Goal: Information Seeking & Learning: Check status

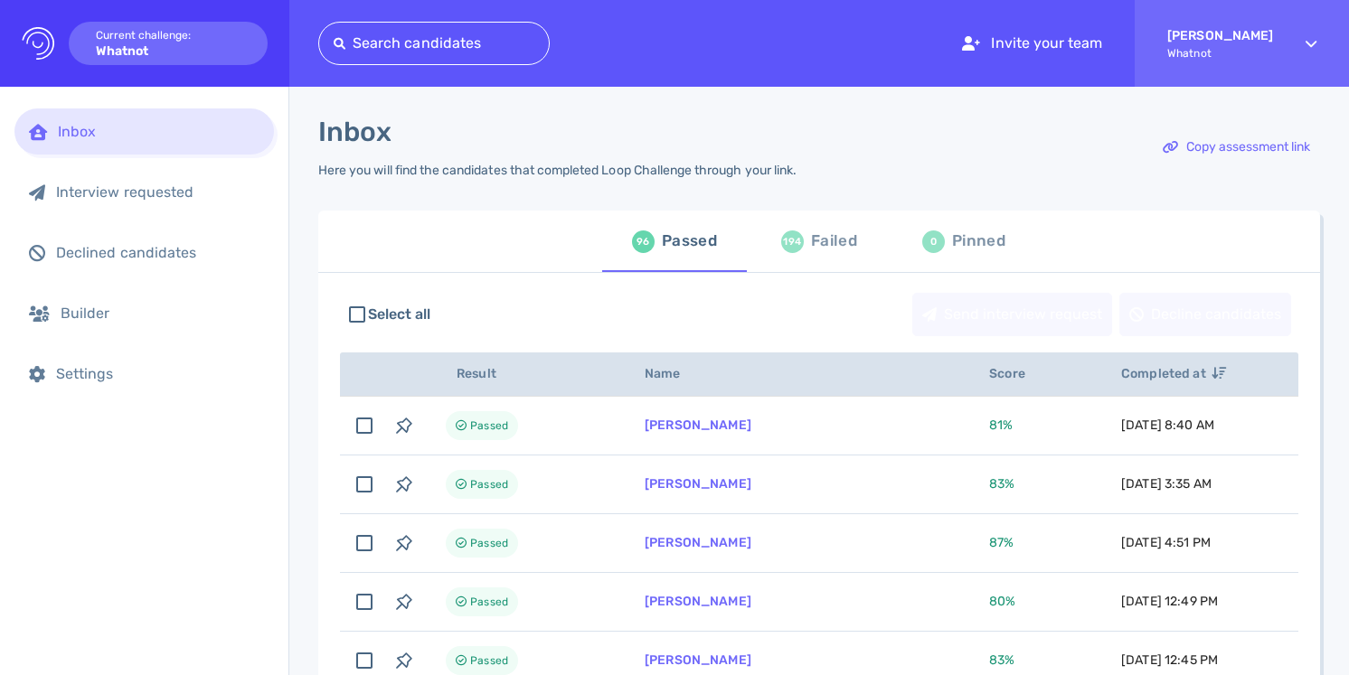
click at [392, 36] on div at bounding box center [434, 43] width 201 height 25
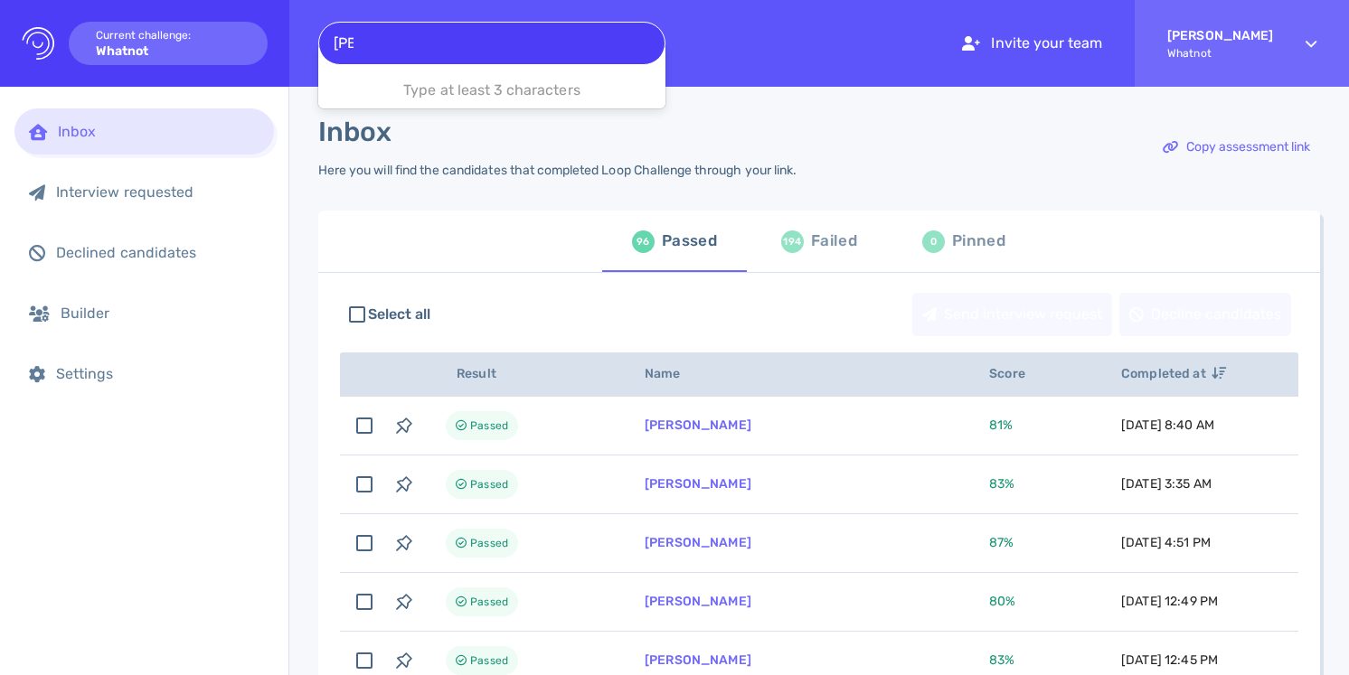
type input "Leah"
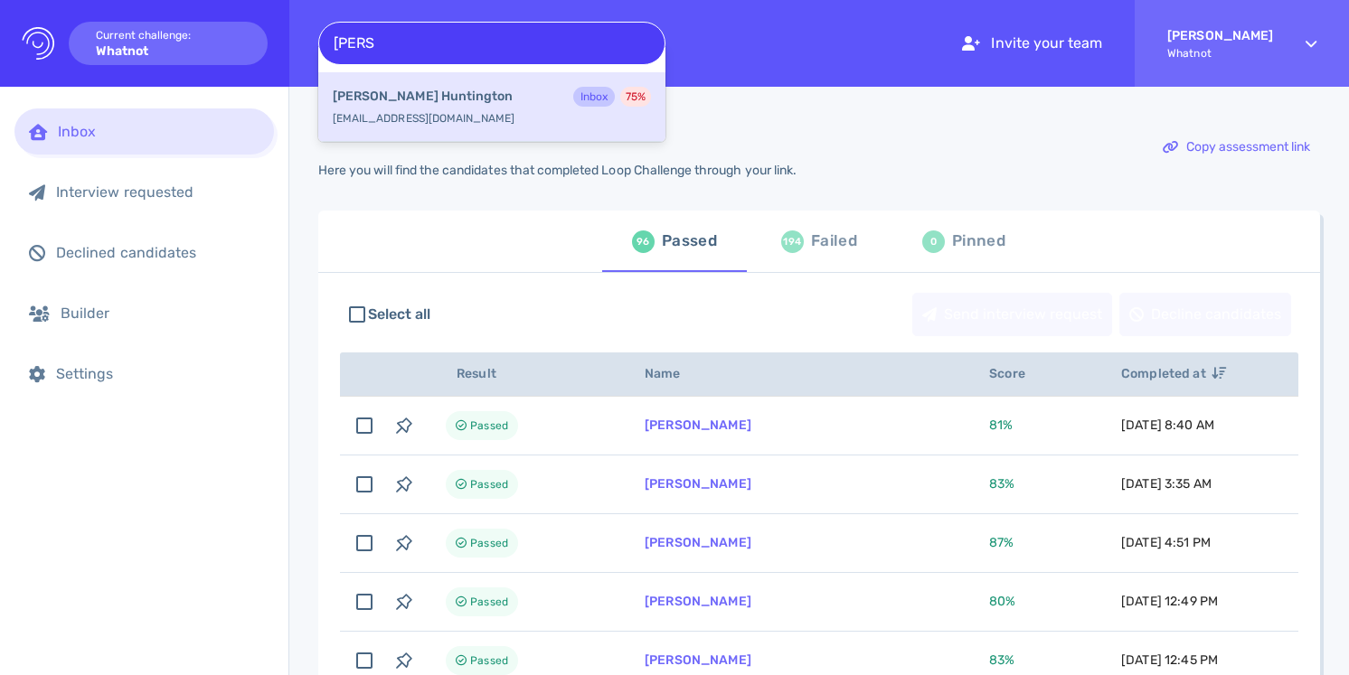
click at [409, 94] on b "Leah Huntington" at bounding box center [423, 97] width 180 height 20
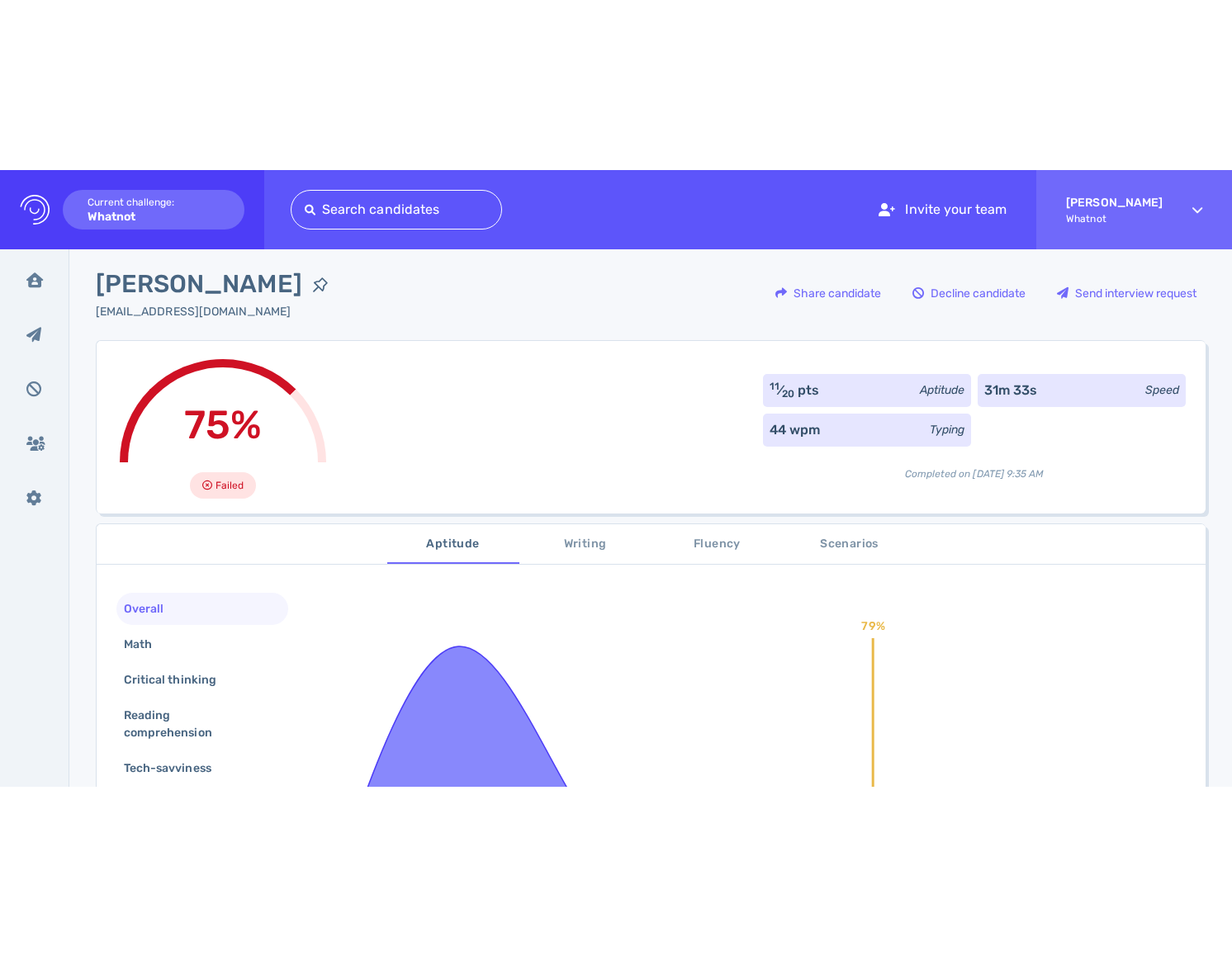
scroll to position [15, 0]
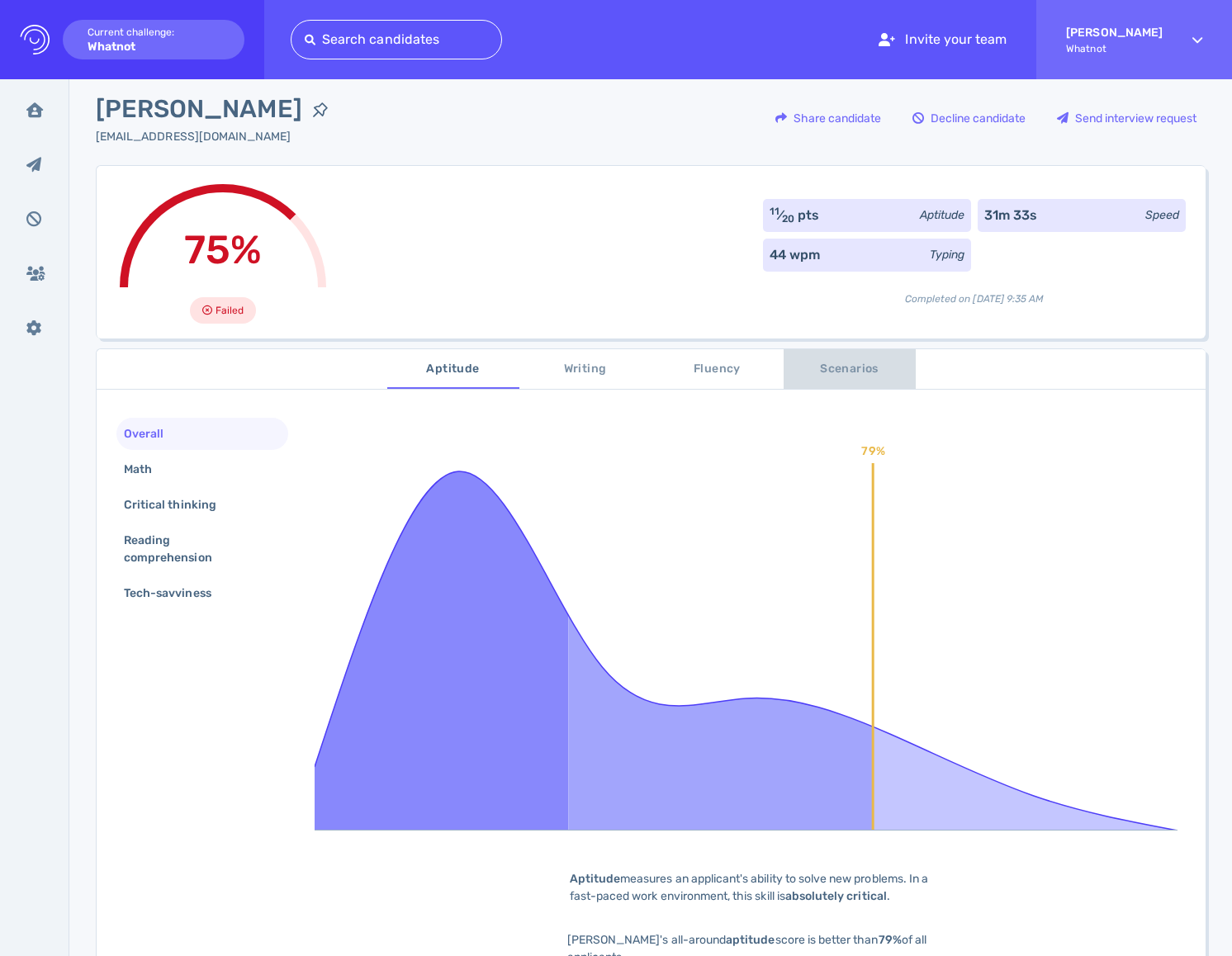
click at [851, 361] on span "Scenarios" at bounding box center [849, 369] width 112 height 21
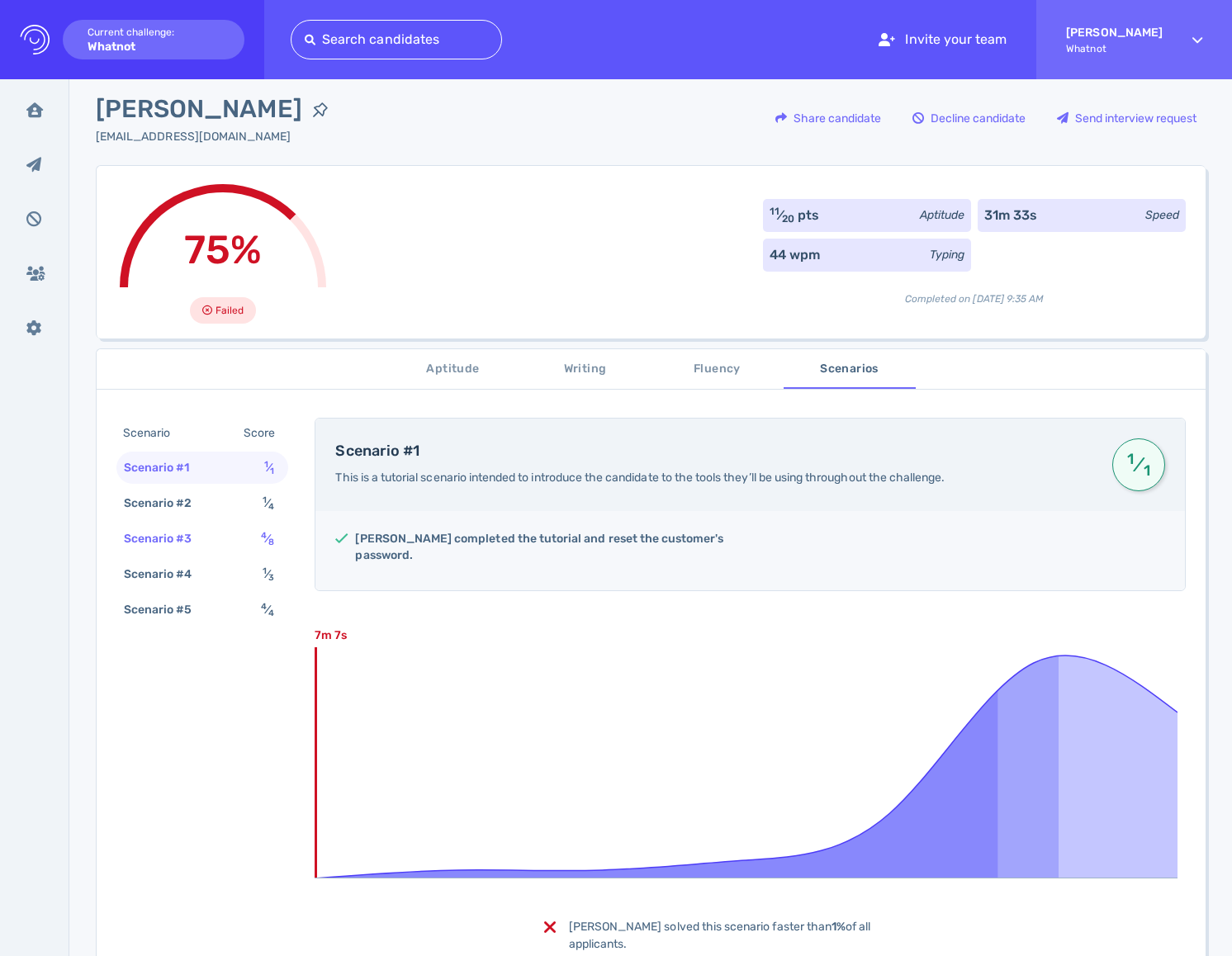
click at [225, 545] on div "Scenario #3 4 ⁄ 8" at bounding box center [202, 538] width 172 height 32
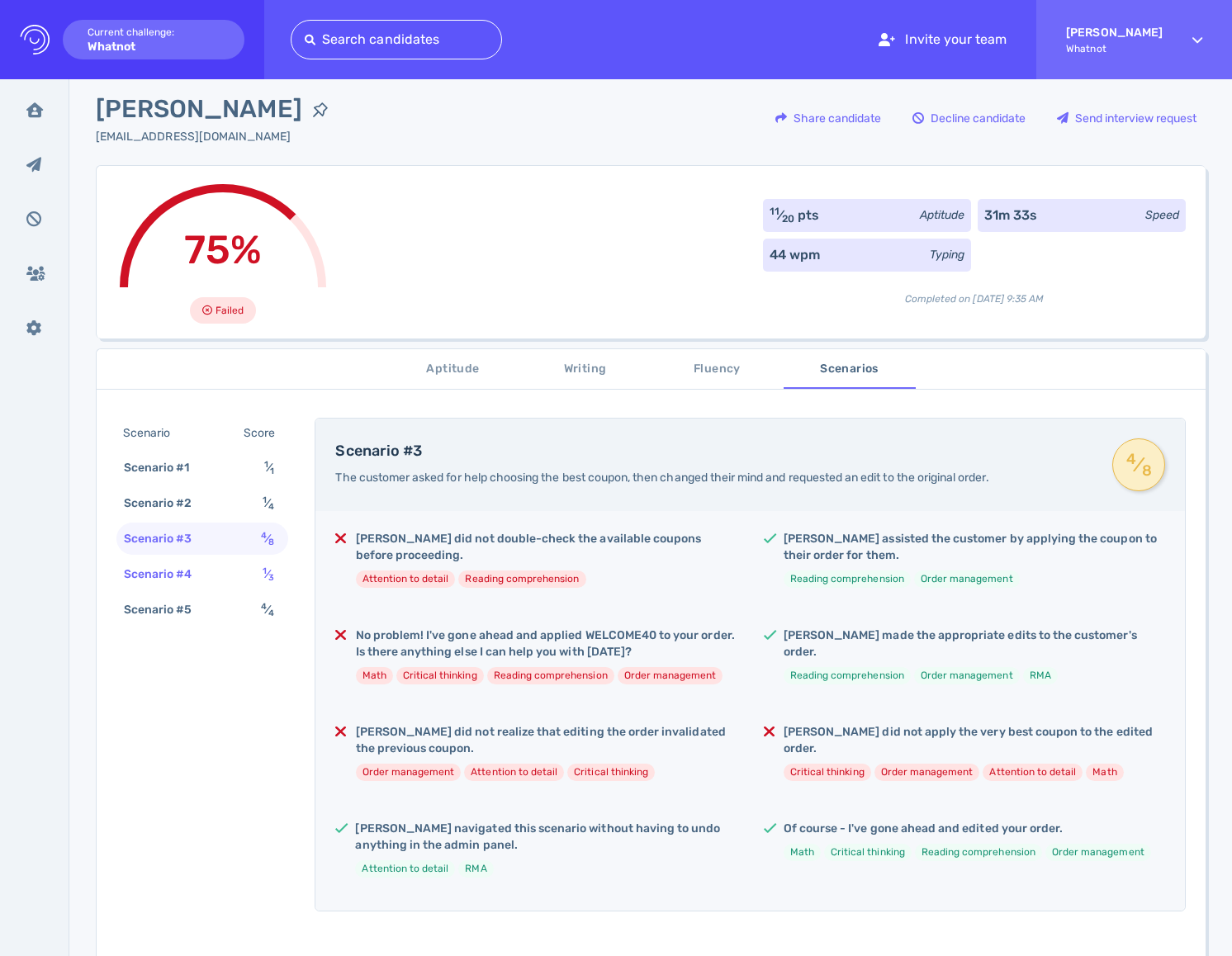
drag, startPoint x: 222, startPoint y: 572, endPoint x: 223, endPoint y: 582, distance: 10.0
click at [222, 572] on div "Scenario #4 1 ⁄ 3" at bounding box center [202, 573] width 172 height 32
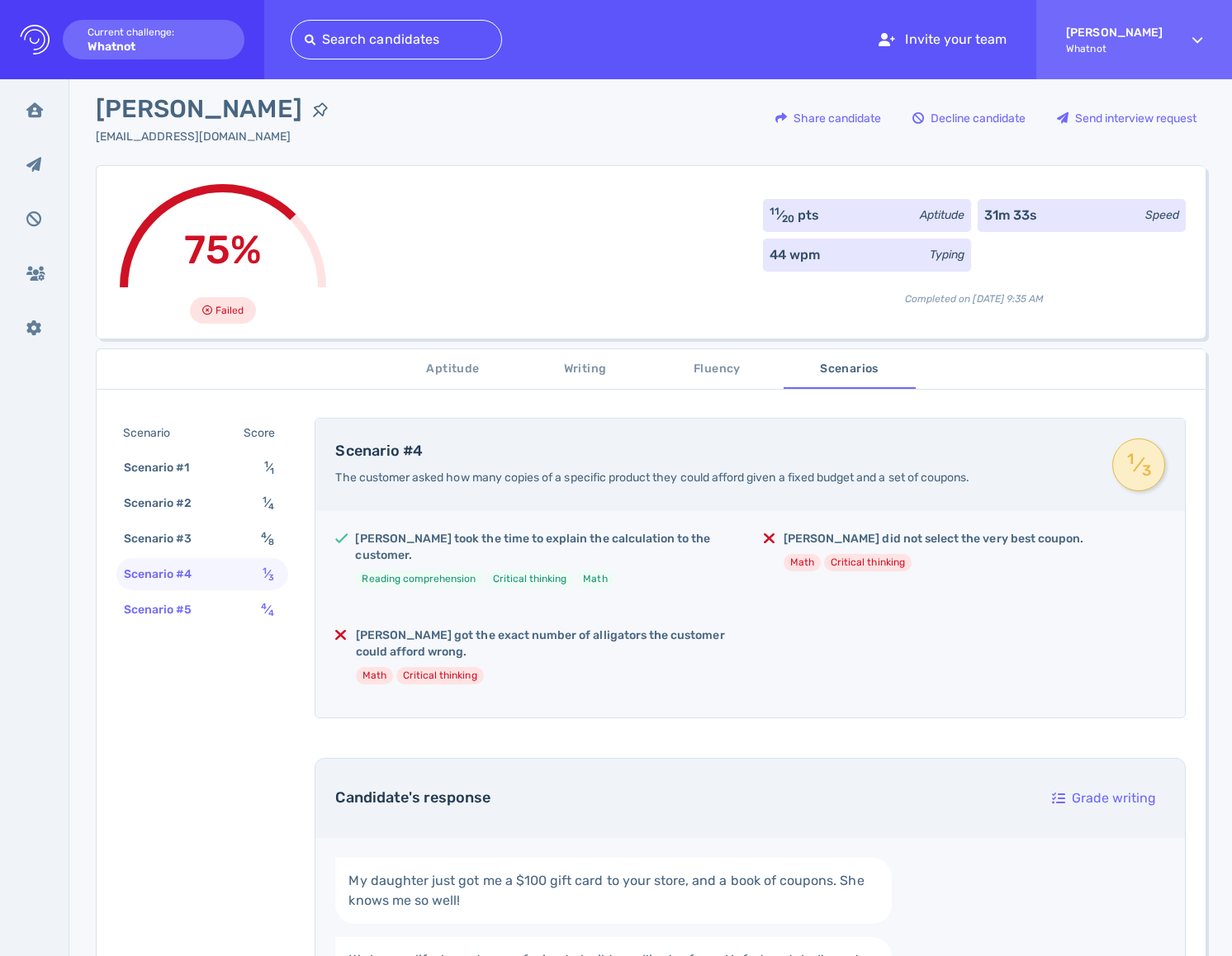
click at [223, 615] on div "Scenario #5 4 ⁄ 4" at bounding box center [202, 609] width 172 height 32
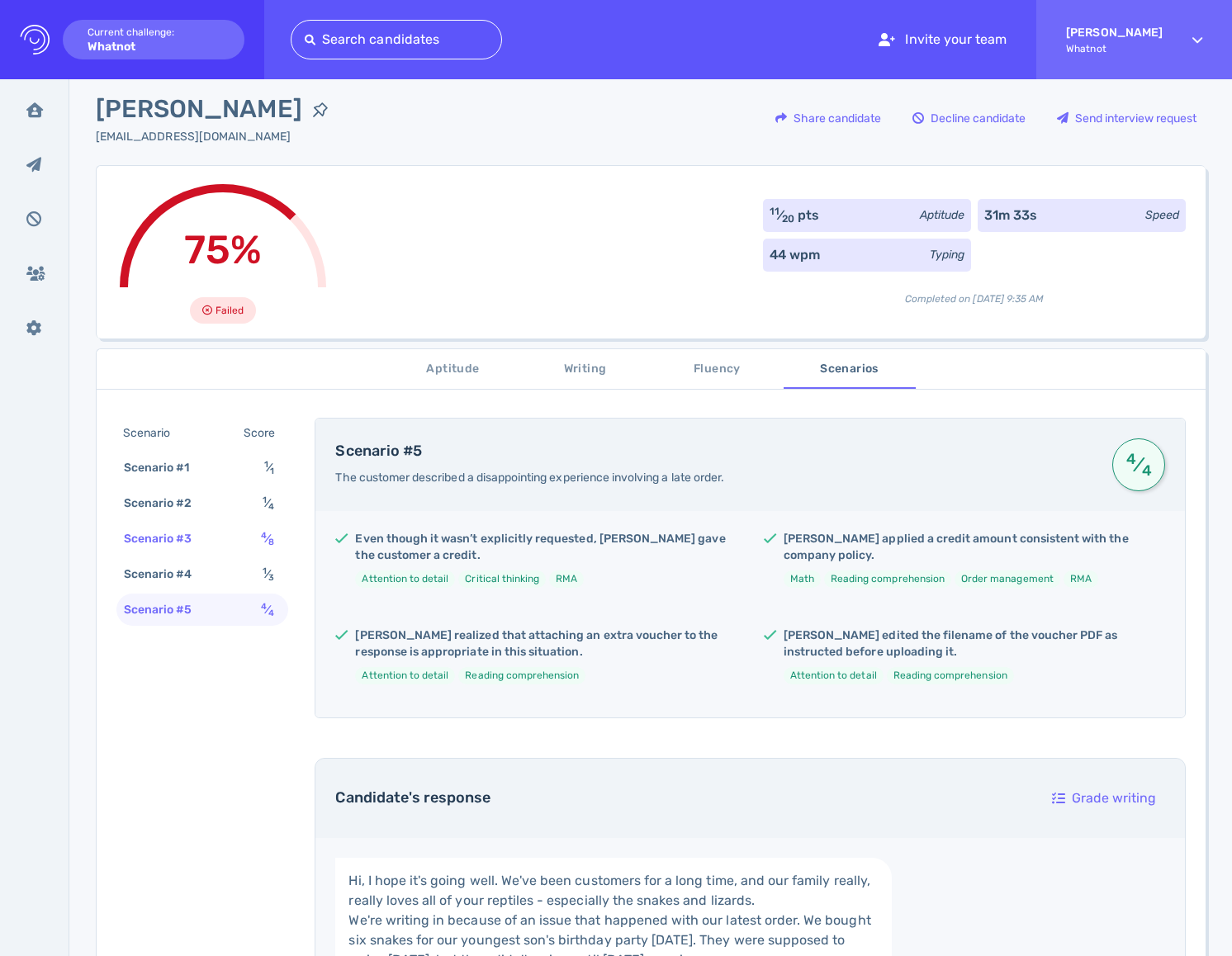
click at [211, 526] on div "Scenario #3 4 ⁄ 8" at bounding box center [202, 538] width 172 height 32
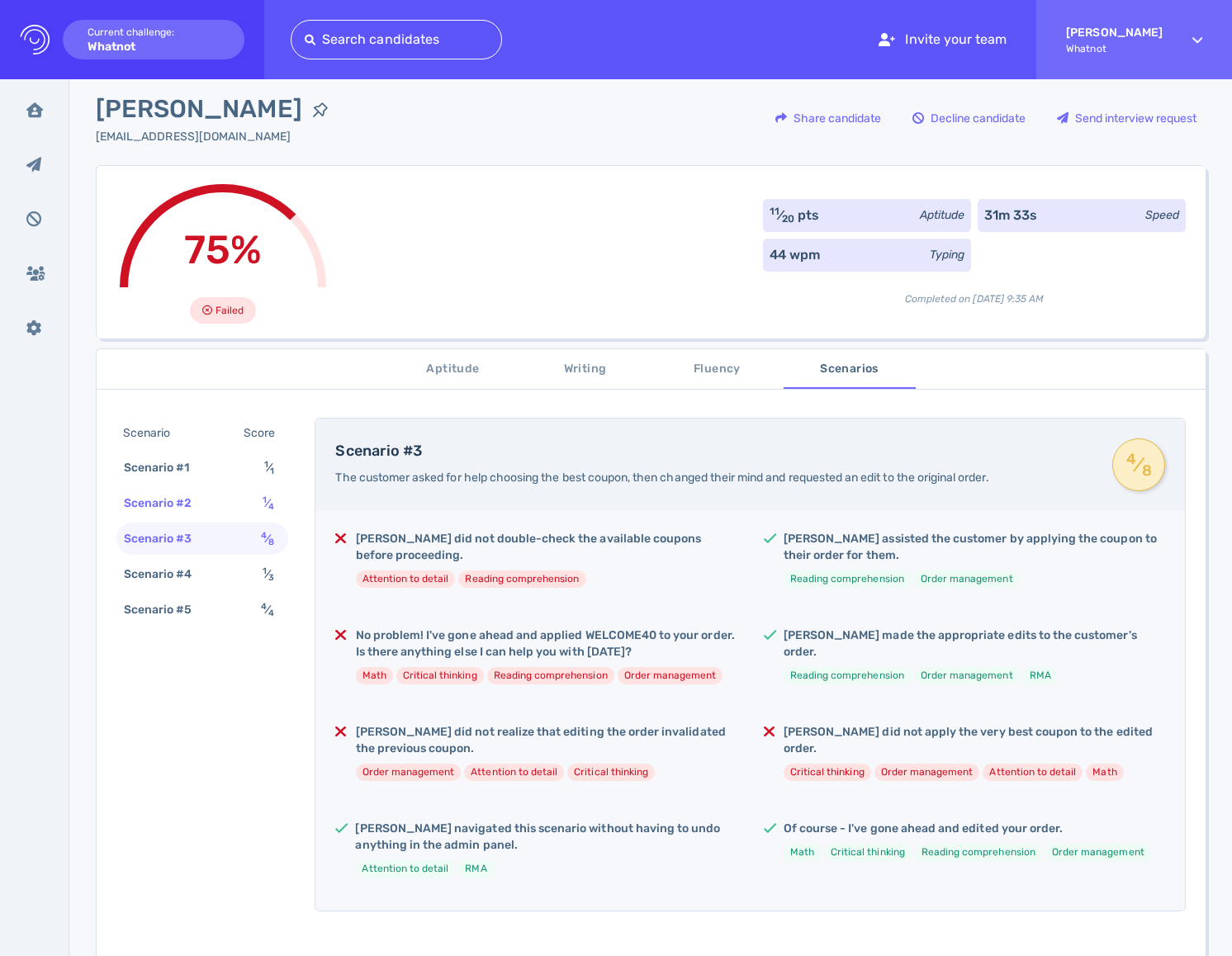
click at [219, 494] on div "Scenario #2 1 ⁄ 4" at bounding box center [202, 502] width 172 height 32
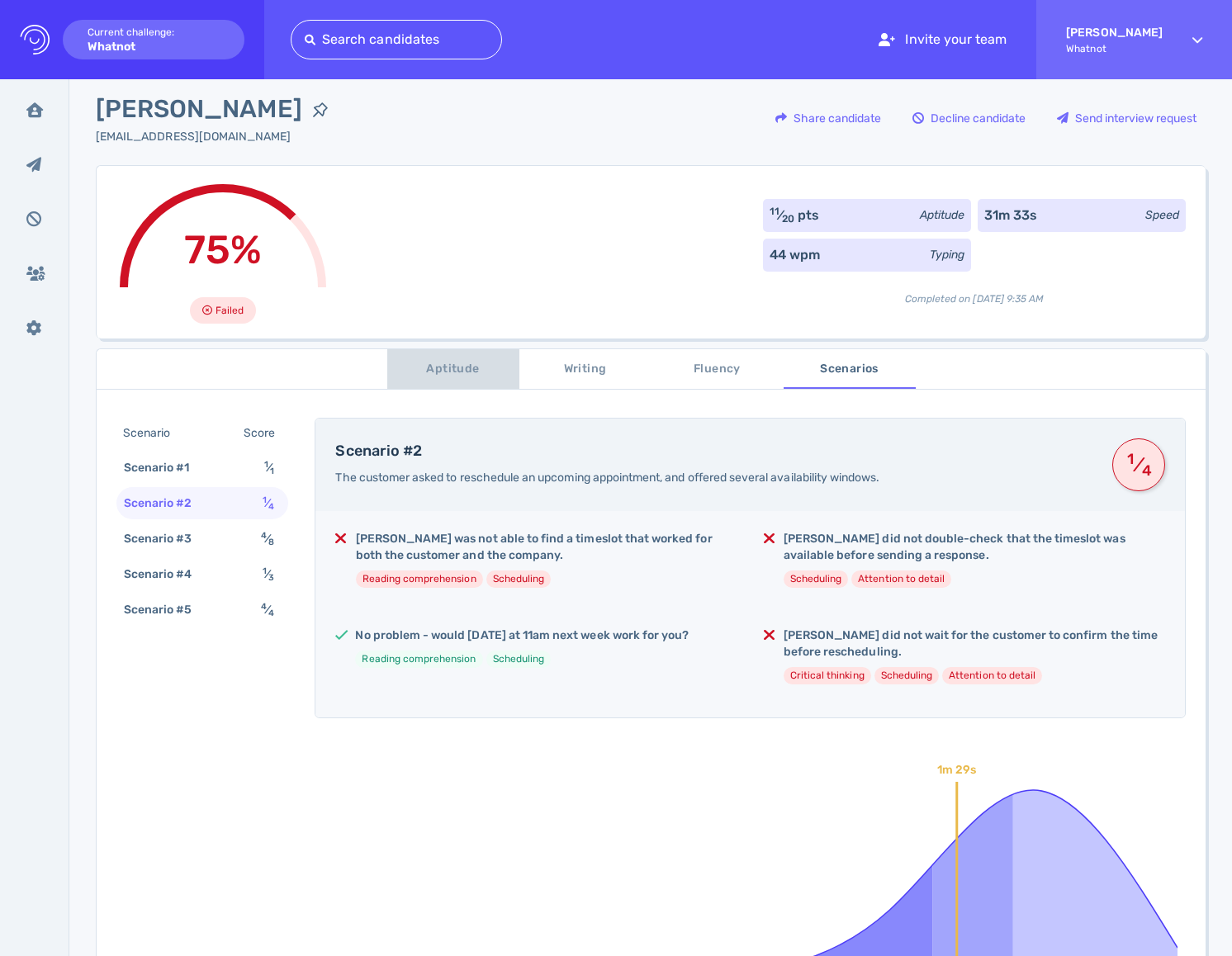
click at [437, 374] on span "Aptitude" at bounding box center [453, 369] width 112 height 21
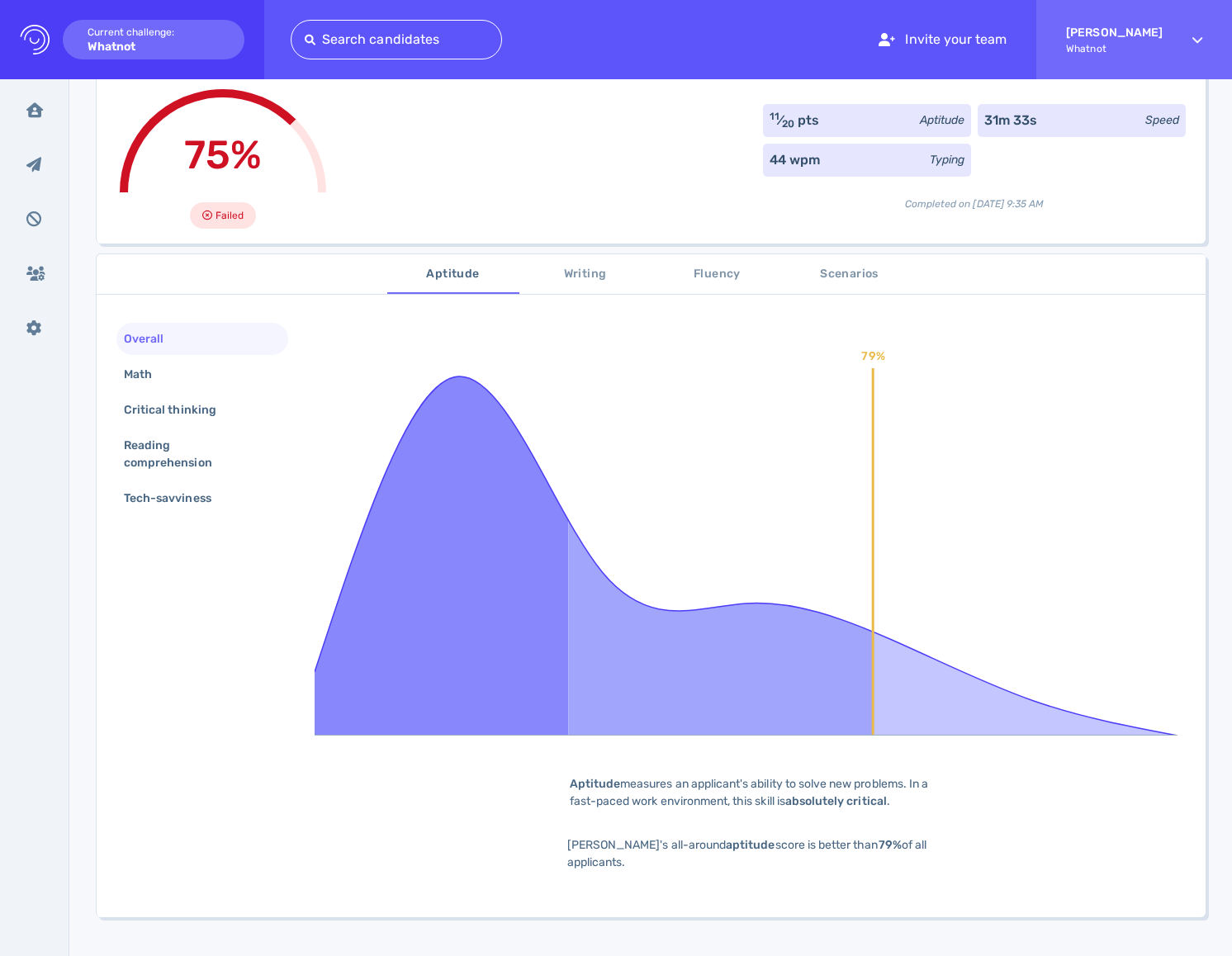
scroll to position [0, 0]
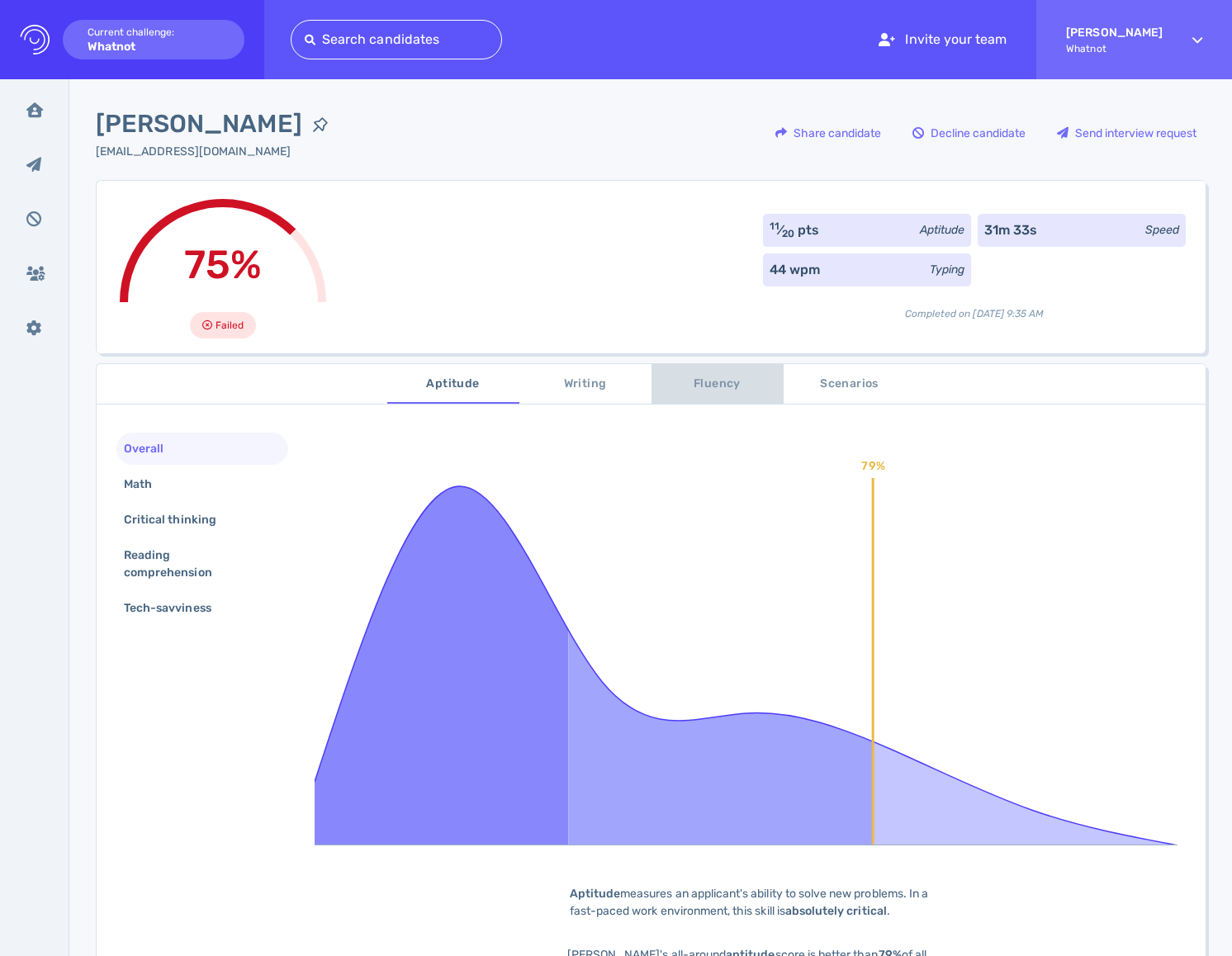
click at [685, 382] on span "Fluency" at bounding box center [717, 384] width 112 height 21
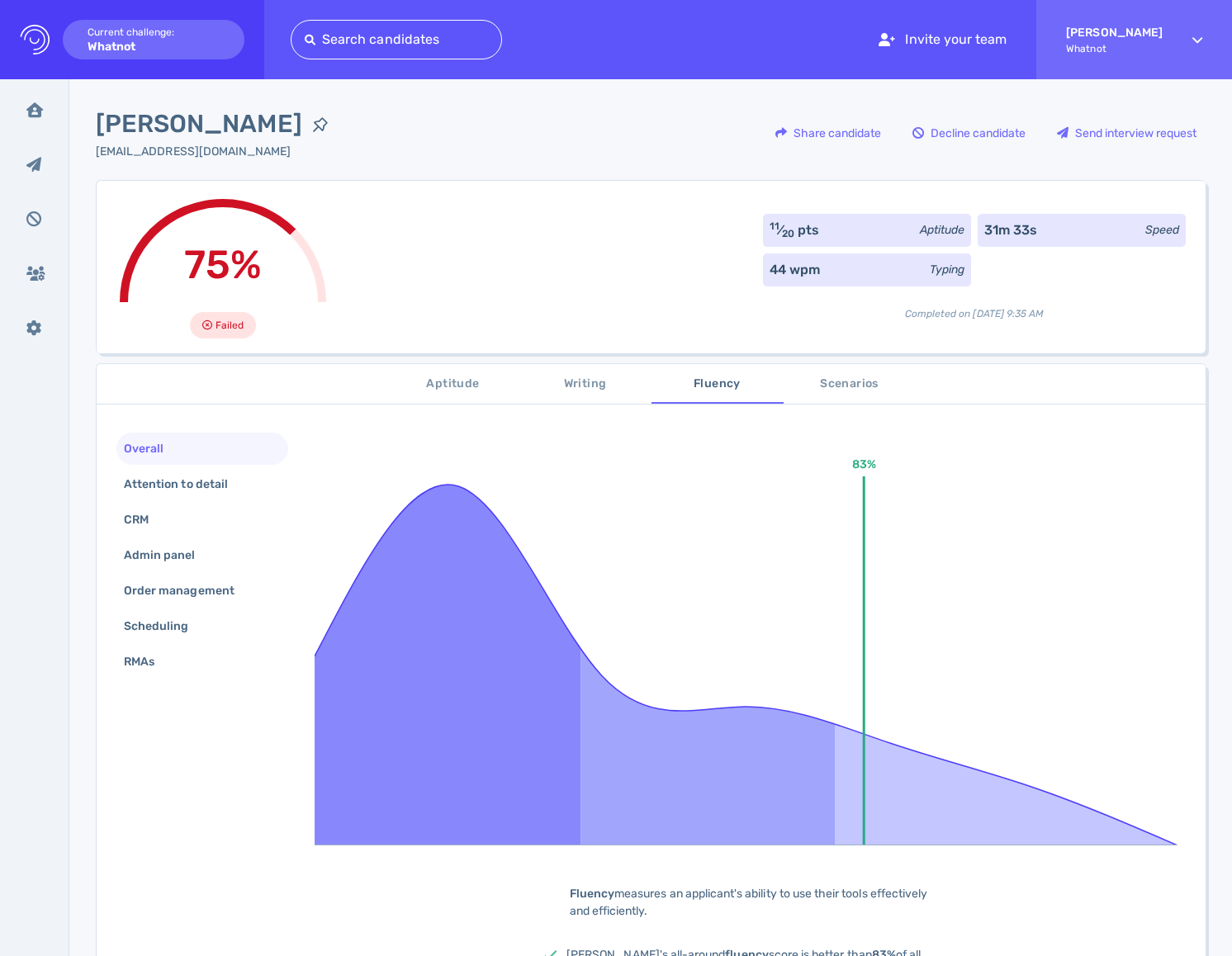
click at [564, 377] on span "Writing" at bounding box center [585, 384] width 112 height 21
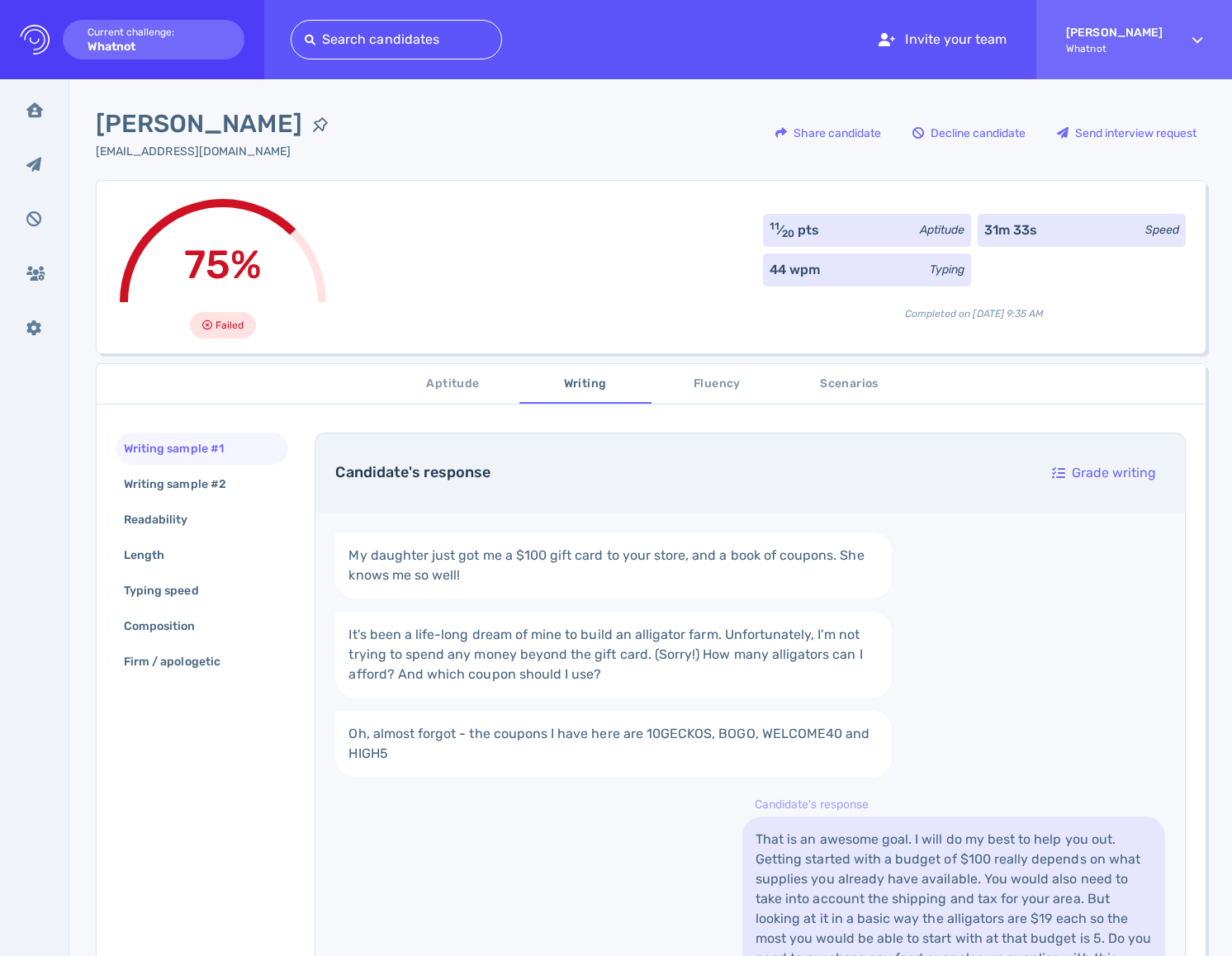
click at [493, 182] on div "75% Failed 11 ⁄ 20 pts Aptitude 31m 33s Speed 44 wpm Typing Completed on Octobe…" at bounding box center [650, 267] width 1110 height 173
click at [479, 194] on div "75% Failed 11 ⁄ 20 pts Aptitude 31m 33s Speed 44 wpm Typing Completed on Octobe…" at bounding box center [650, 267] width 1110 height 173
click at [861, 395] on button "Scenarios" at bounding box center [849, 383] width 132 height 39
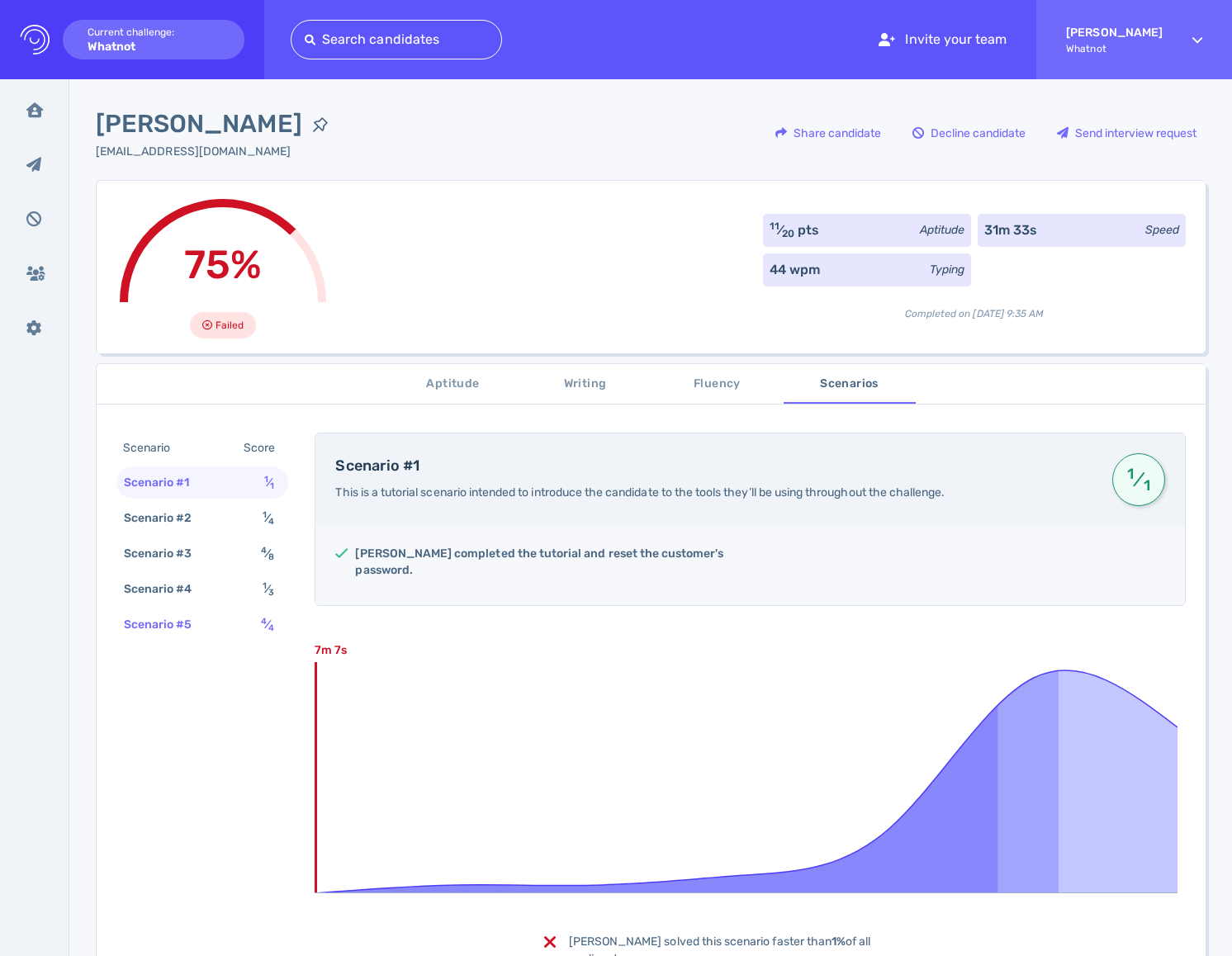
click at [223, 615] on div "Scenario #5 4 ⁄ 4" at bounding box center [202, 624] width 172 height 32
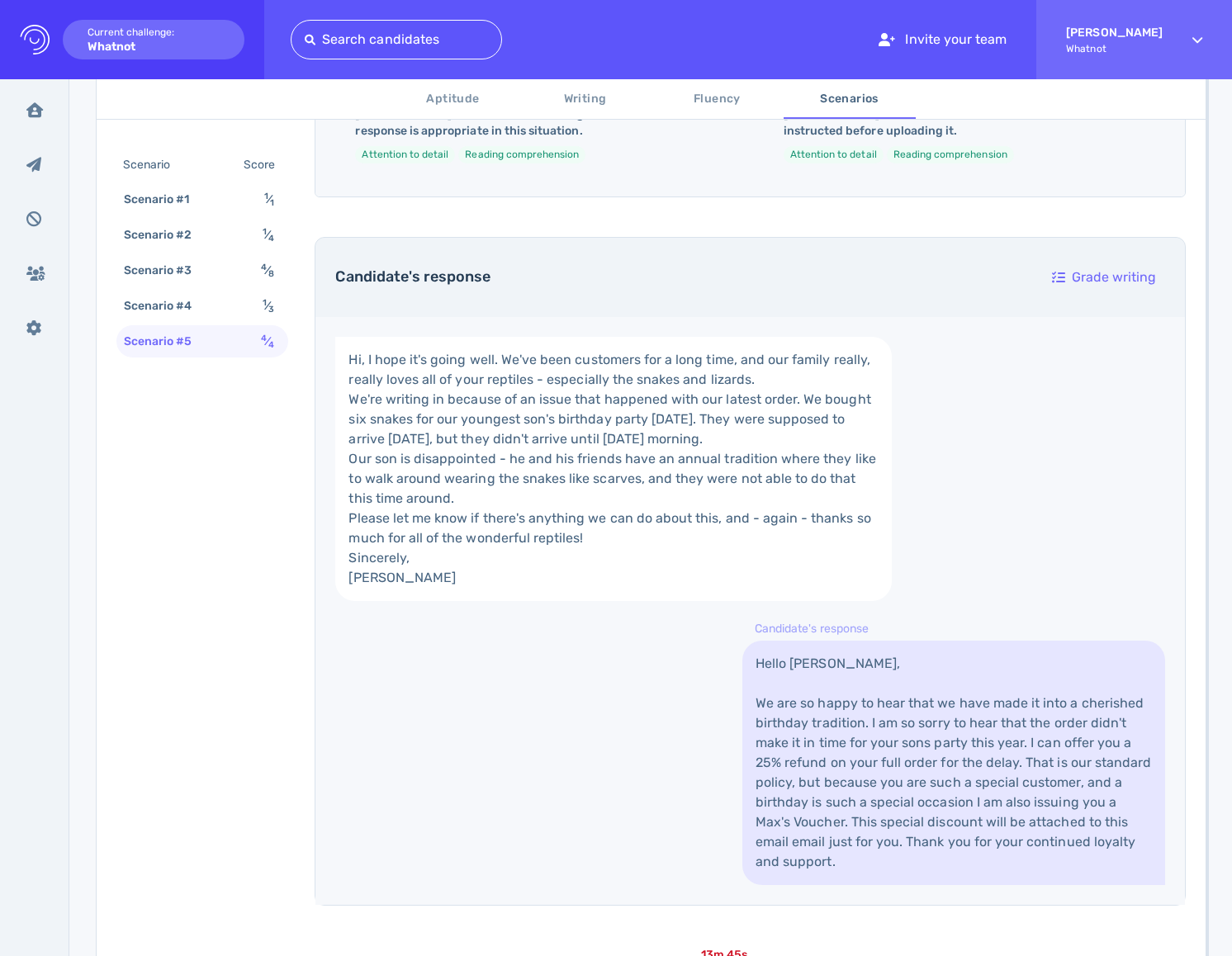
scroll to position [236, 0]
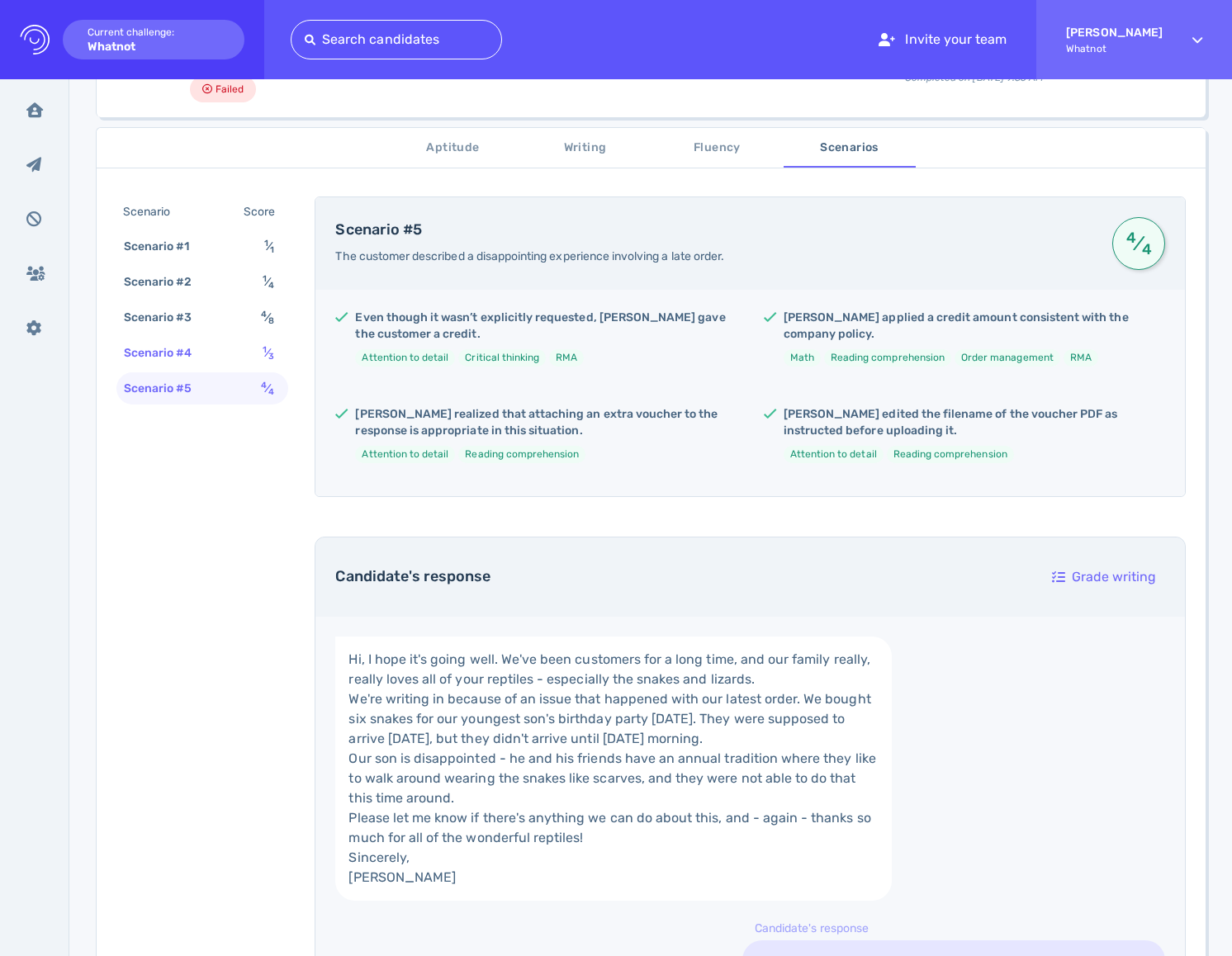
click at [249, 360] on div "Scenario #4 1 ⁄ 3" at bounding box center [202, 352] width 172 height 32
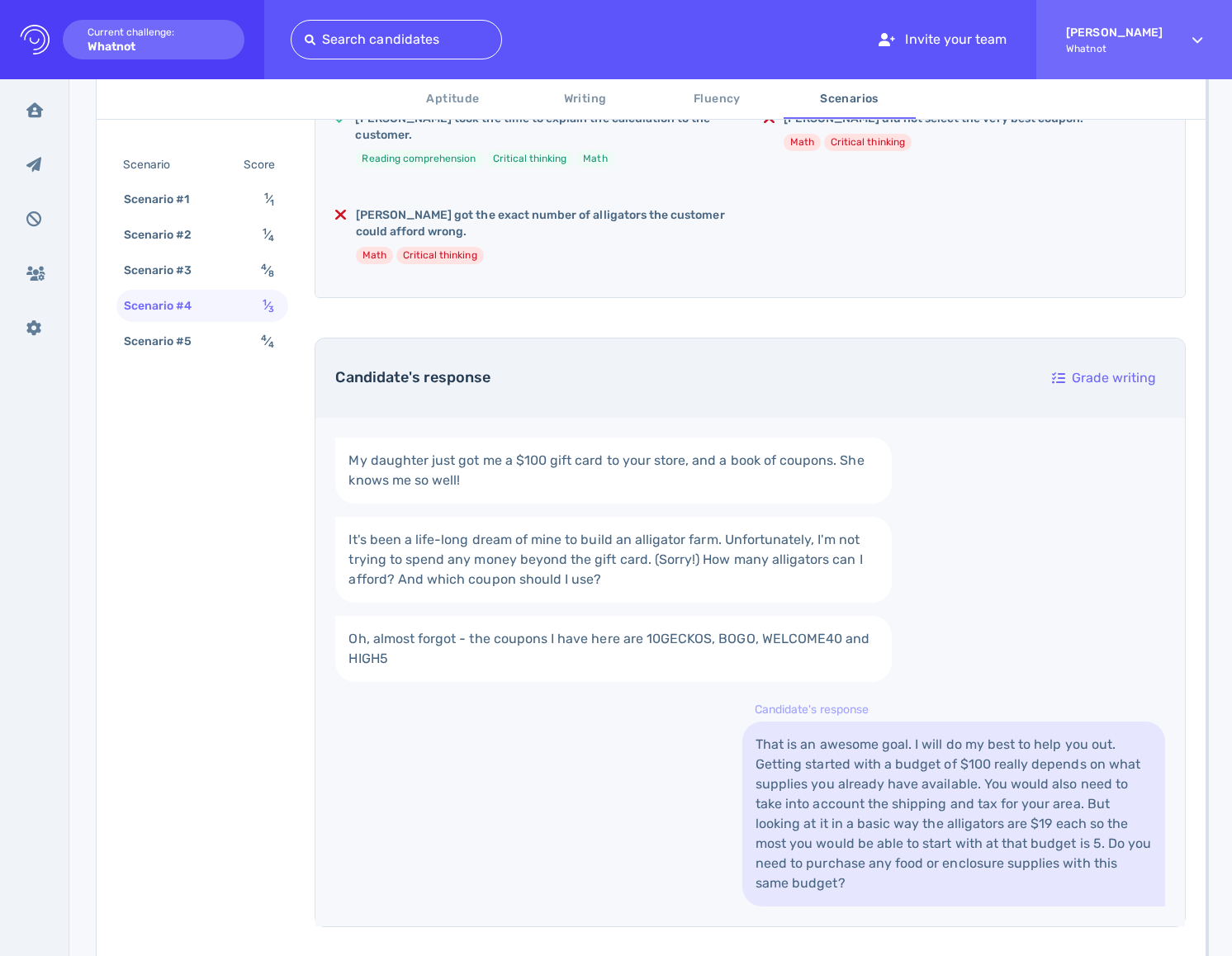
scroll to position [223, 0]
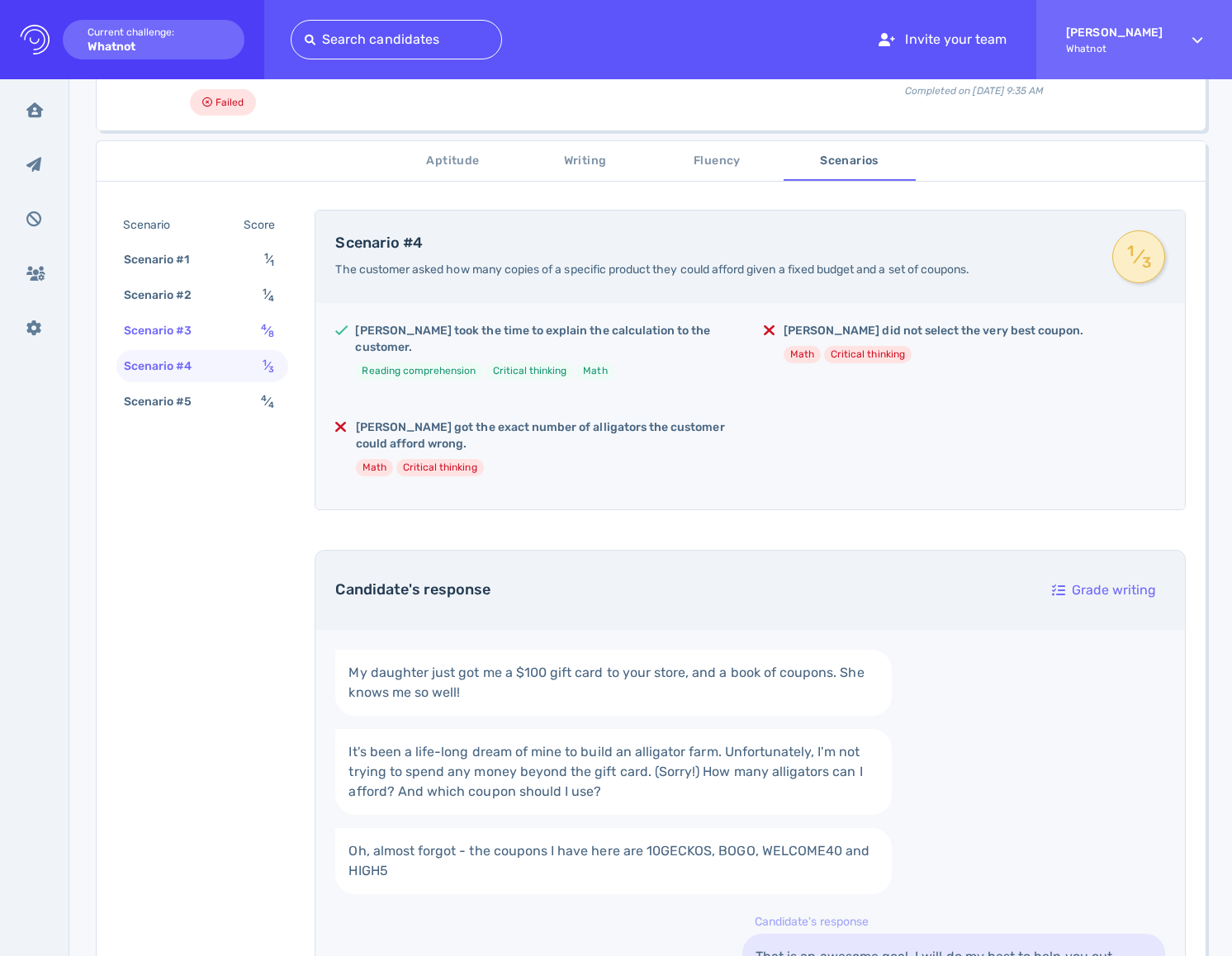
click at [247, 327] on div "Scenario #3 4 ⁄ 8" at bounding box center [202, 330] width 172 height 32
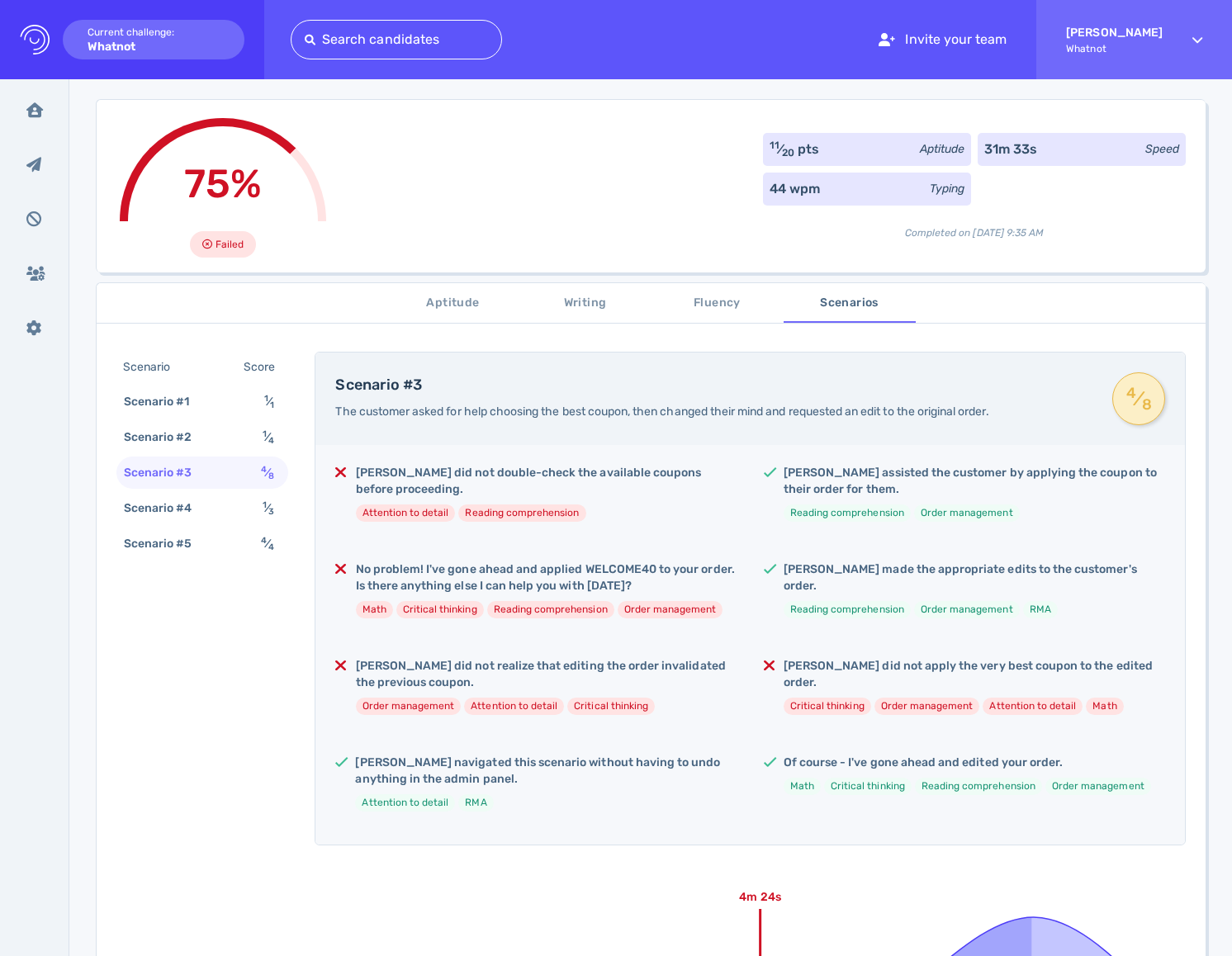
scroll to position [0, 0]
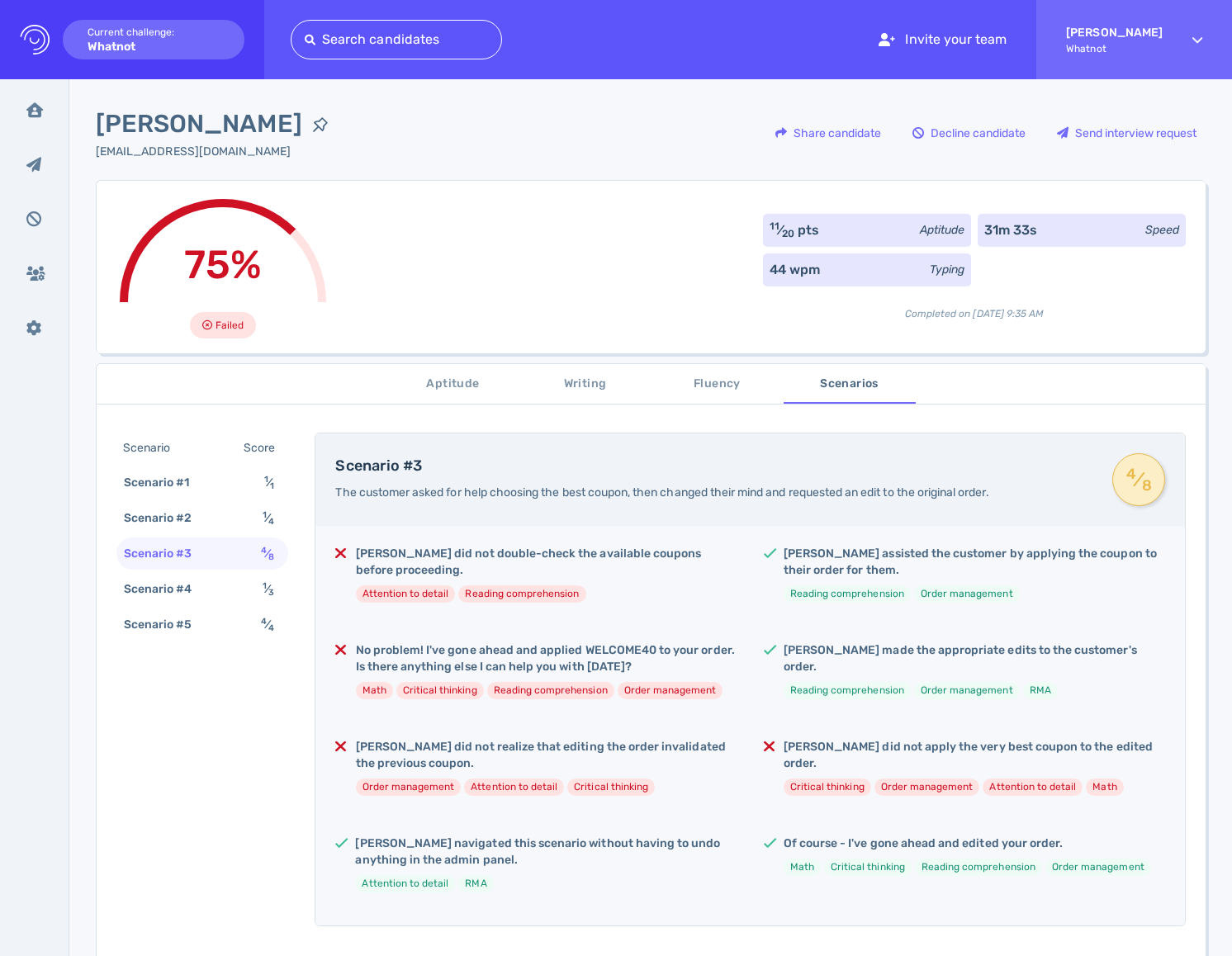
click at [228, 535] on div "Scenario Score Scenario #1 1 ⁄ 1 Scenario #2 1 ⁄ 4 Scenario #3 4 ⁄ 8 Scenario #…" at bounding box center [202, 538] width 172 height 211
click at [236, 512] on div "Scenario #2 1 ⁄ 4" at bounding box center [202, 518] width 172 height 32
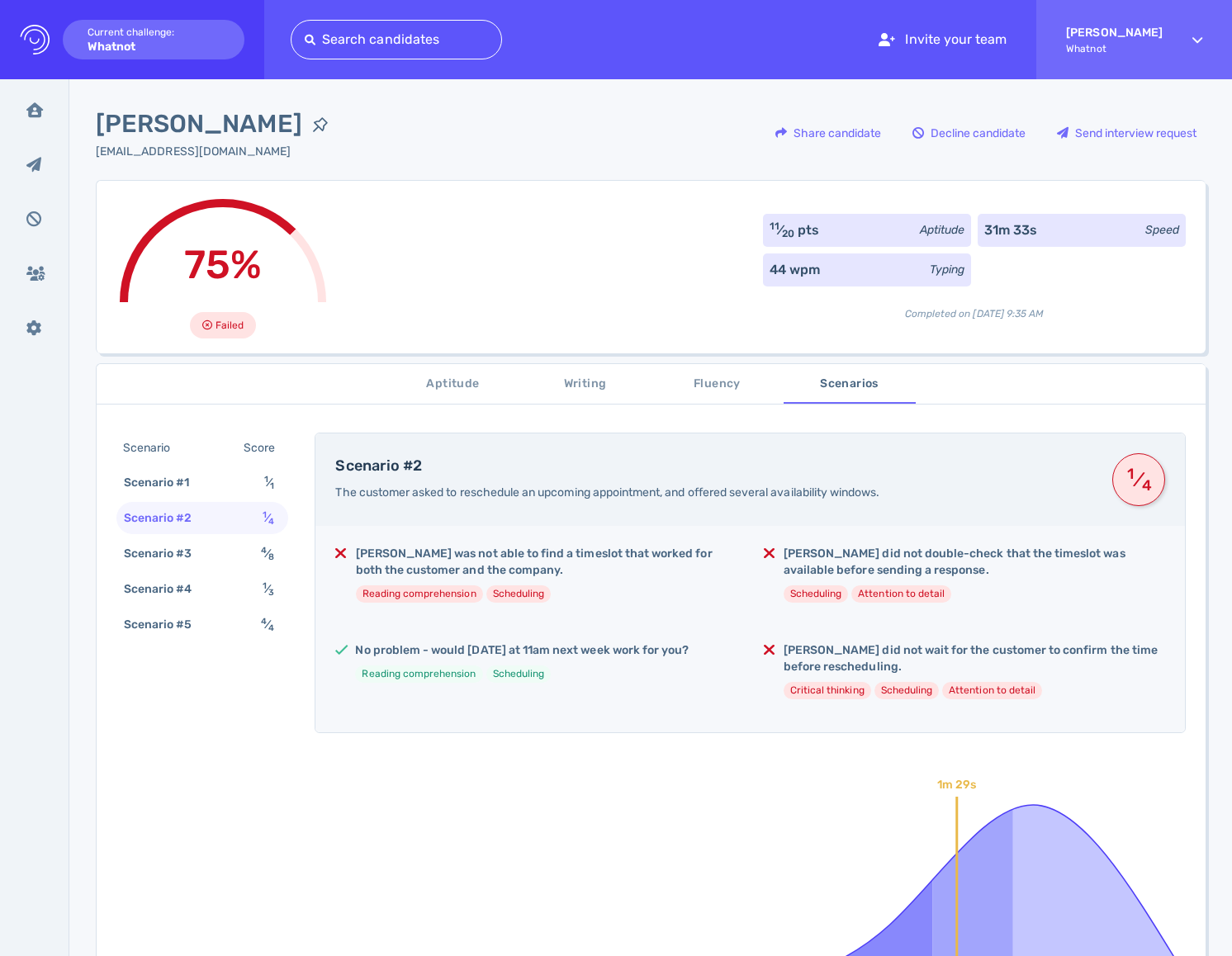
click at [216, 120] on span "Leah Huntington" at bounding box center [199, 124] width 206 height 37
copy div "Leah Huntington"
click at [199, 553] on div "Scenario #3" at bounding box center [166, 553] width 91 height 24
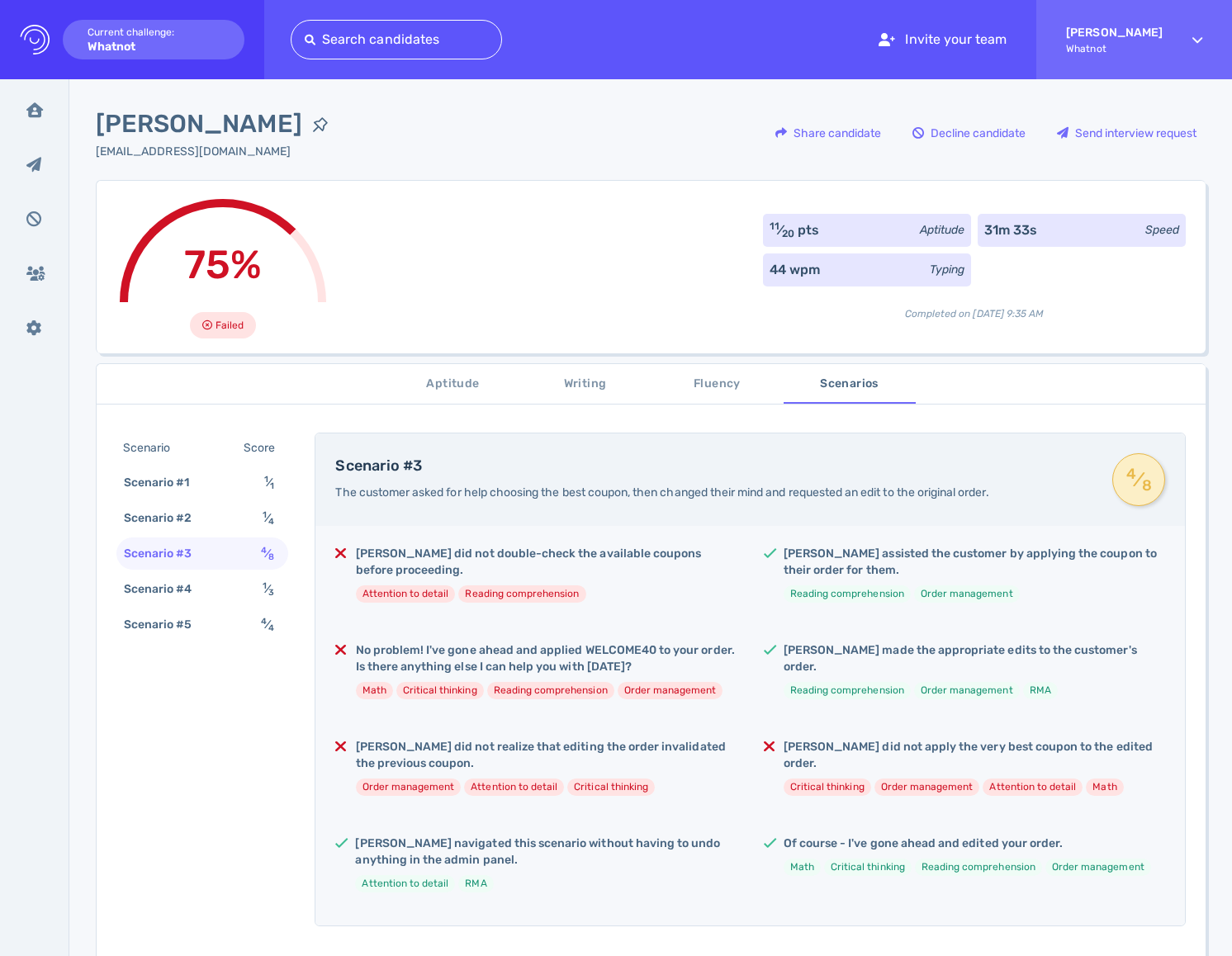
click at [247, 132] on span "Leah Huntington" at bounding box center [199, 124] width 206 height 37
copy div "Leah Huntington"
click at [195, 254] on span "75%" at bounding box center [223, 265] width 78 height 47
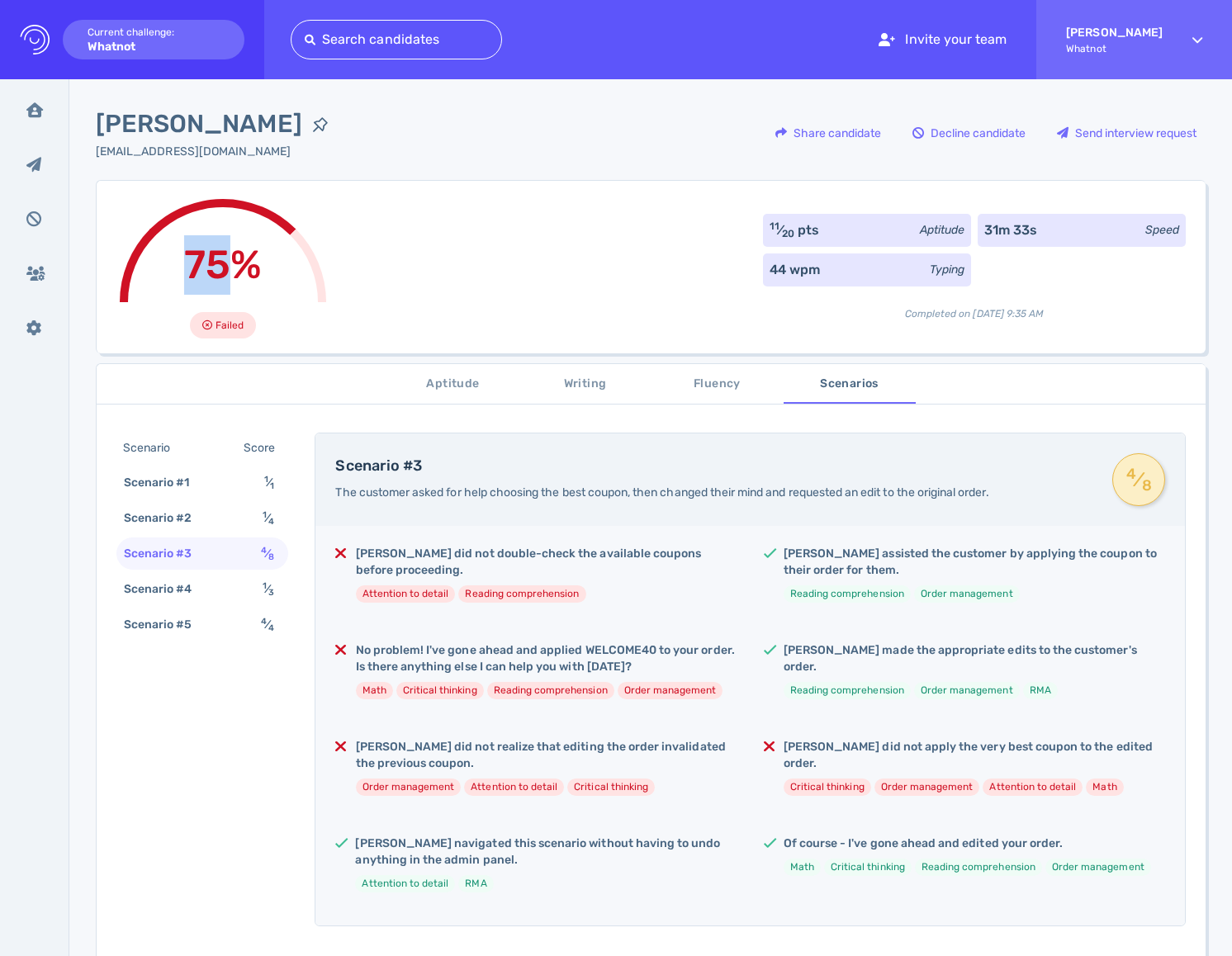
click at [195, 254] on span "75%" at bounding box center [223, 265] width 78 height 47
copy span "75%"
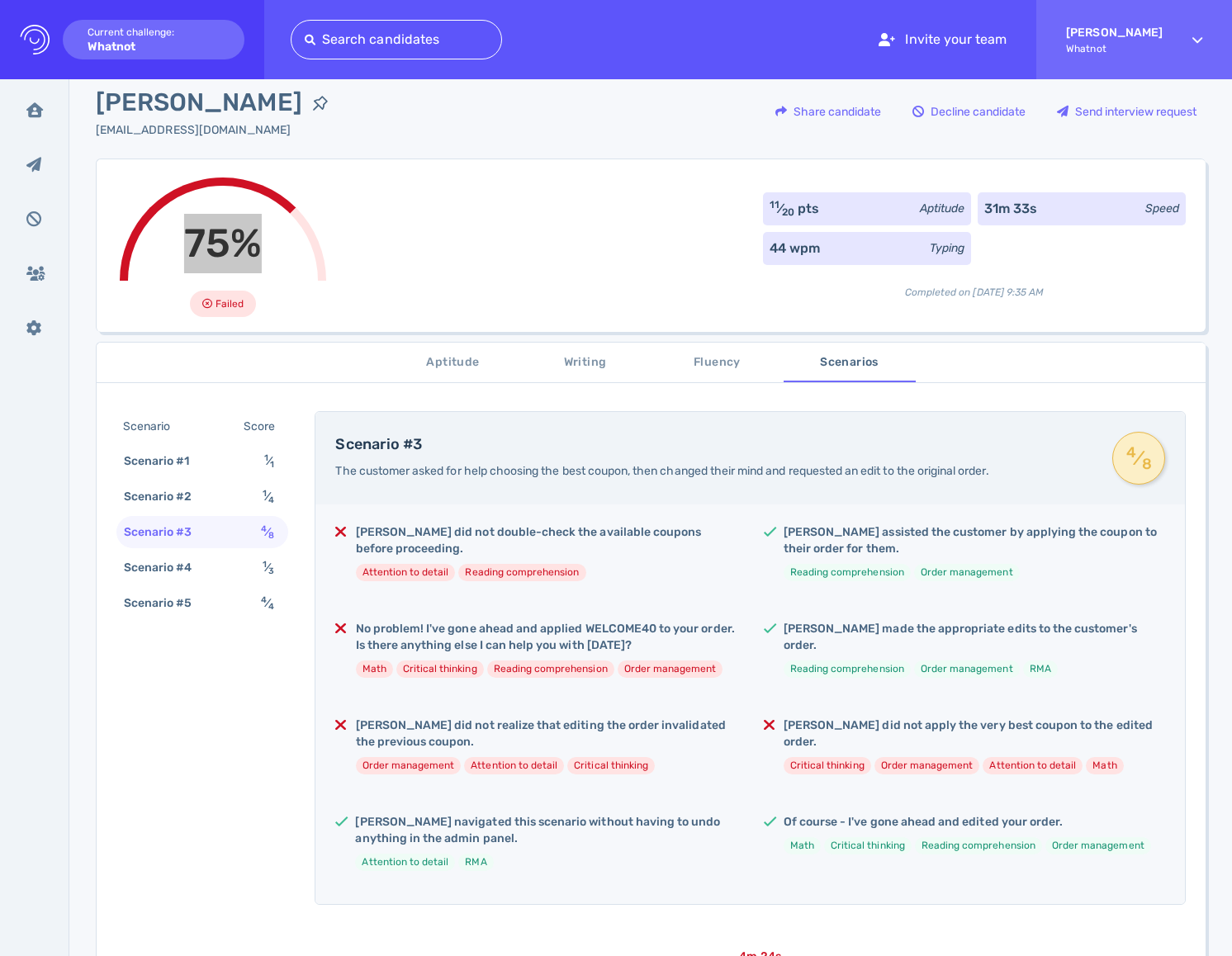
scroll to position [30, 0]
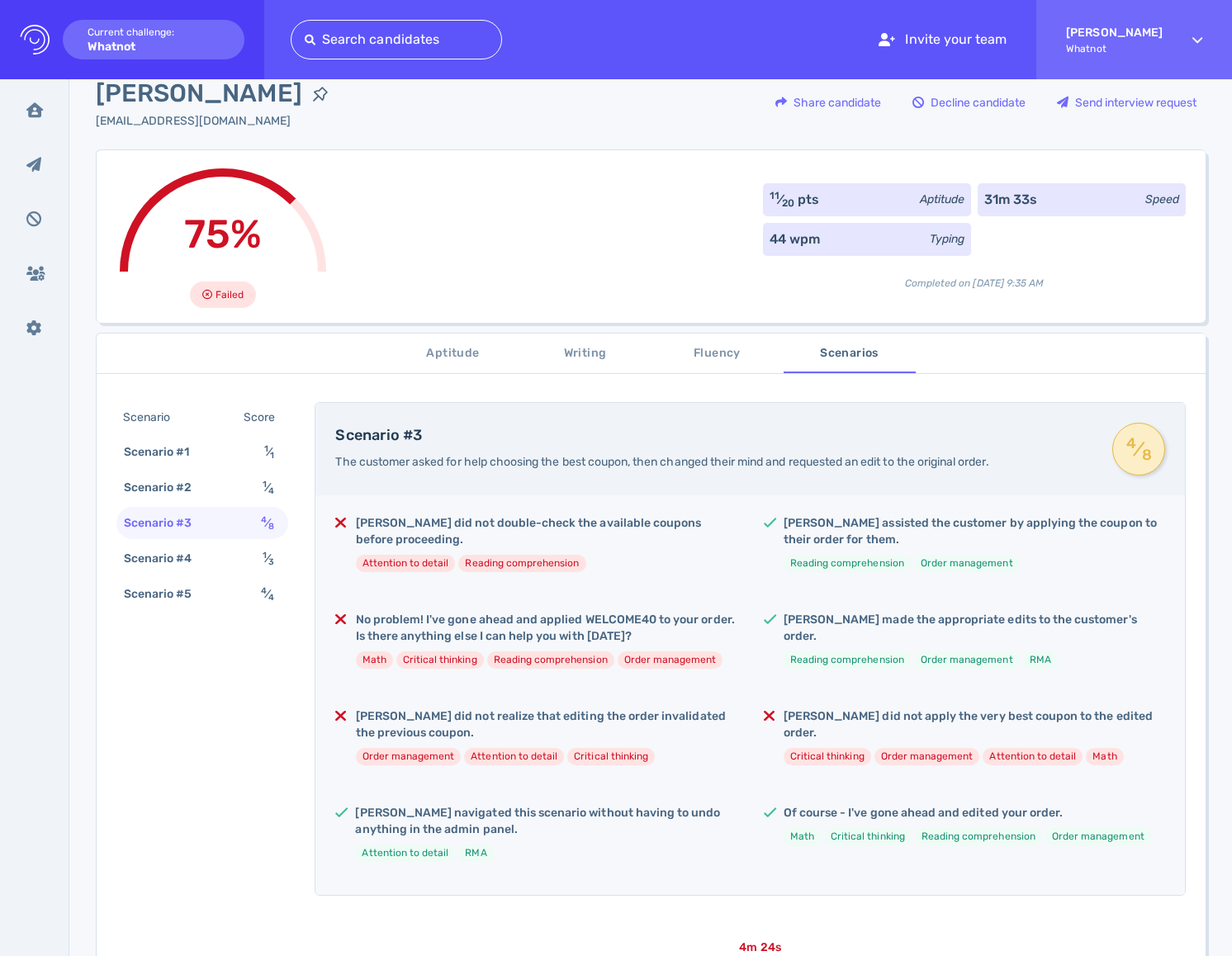
click at [821, 615] on div "Leah did not apply the very best coupon to the edited order. Critical thinking …" at bounding box center [974, 743] width 382 height 70
click at [849, 615] on h5 "Leah did not apply the very best coupon to the edited order." at bounding box center [974, 725] width 382 height 33
drag, startPoint x: 770, startPoint y: 788, endPoint x: 542, endPoint y: 780, distance: 228.1
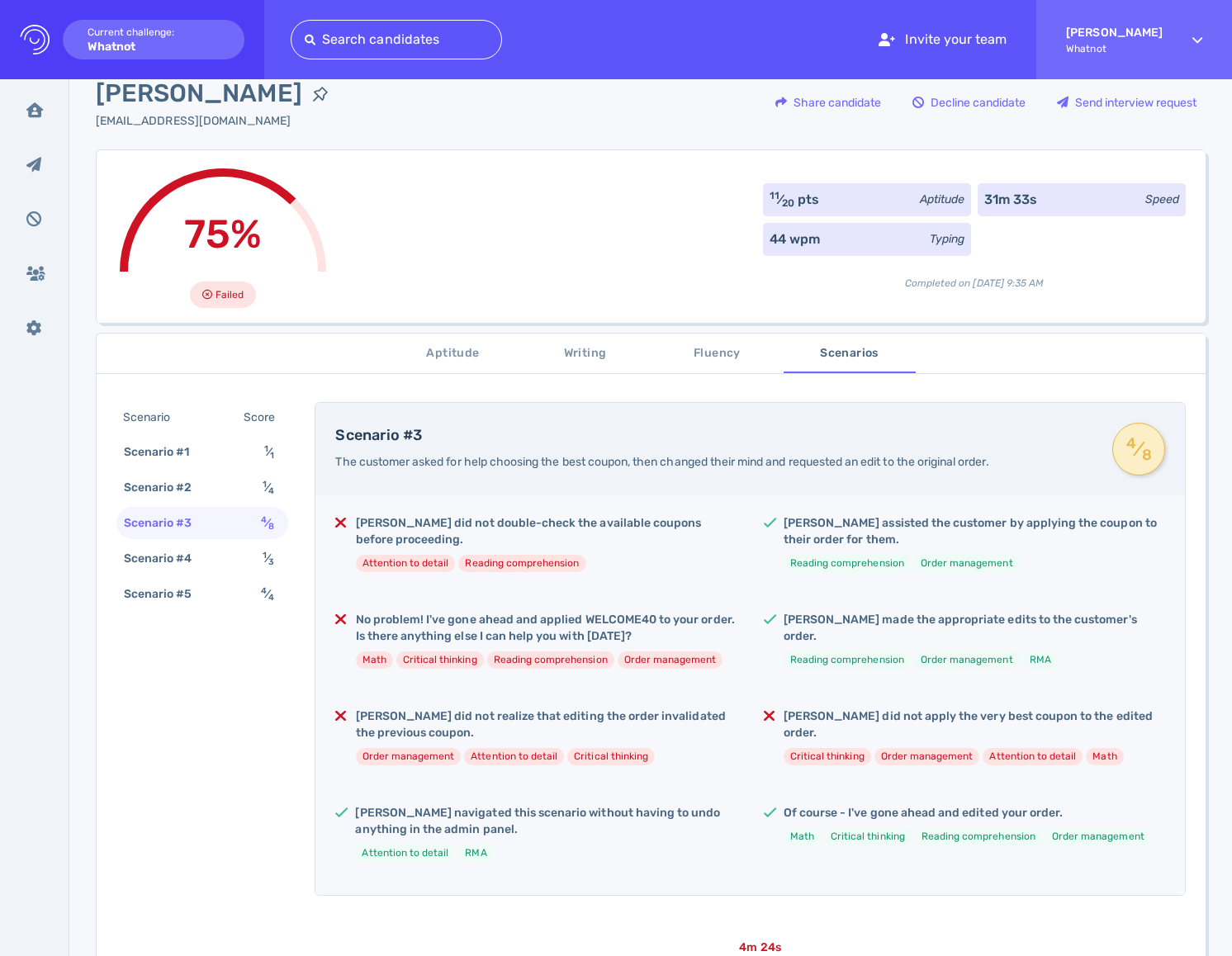
click at [769, 615] on div "Leah did not double-check the available coupons before proceeding. Attention to…" at bounding box center [750, 695] width 869 height 400
click at [434, 615] on li "Order management" at bounding box center [409, 756] width 106 height 17
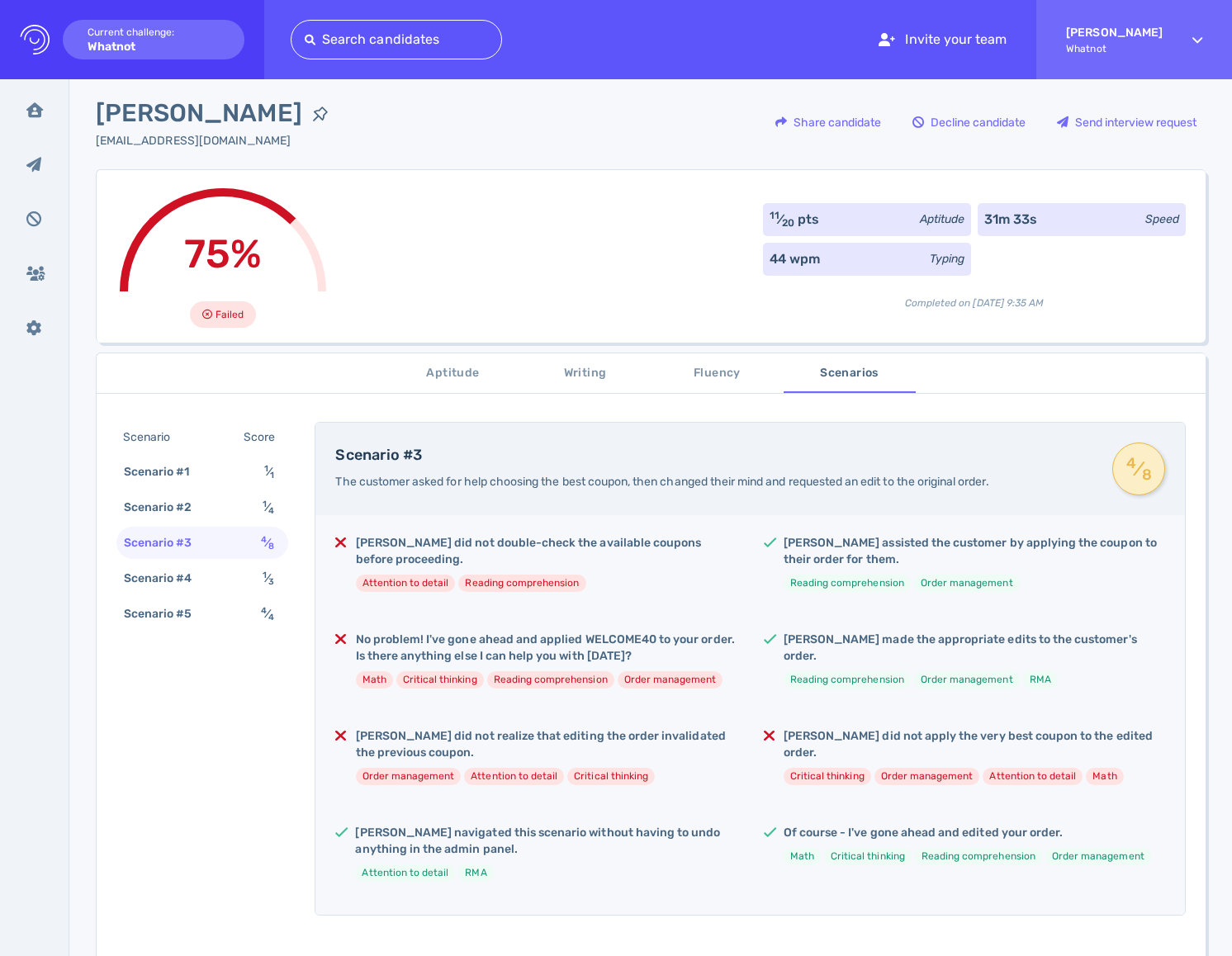
scroll to position [0, 0]
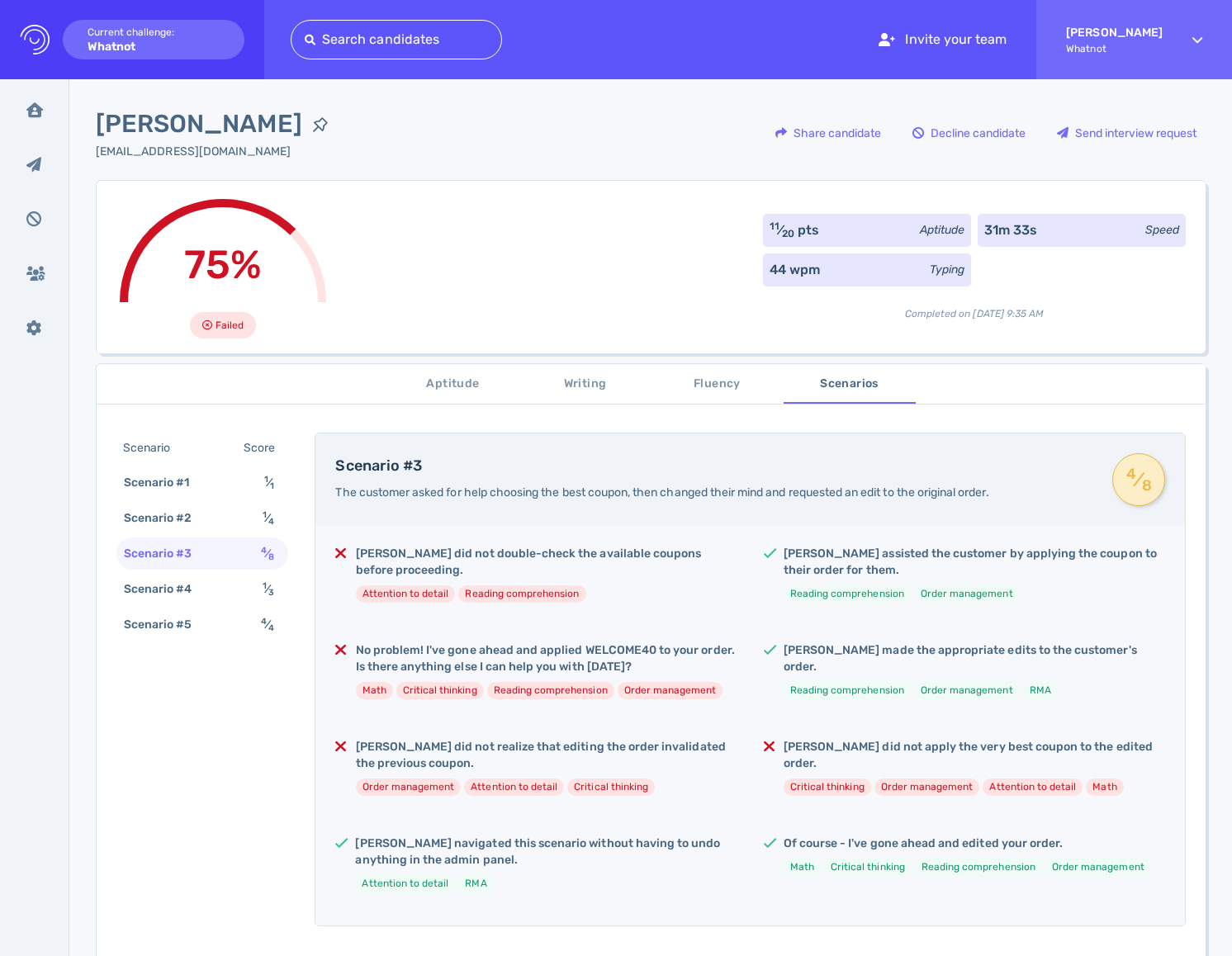
click at [336, 33] on div at bounding box center [396, 39] width 184 height 23
type input "C"
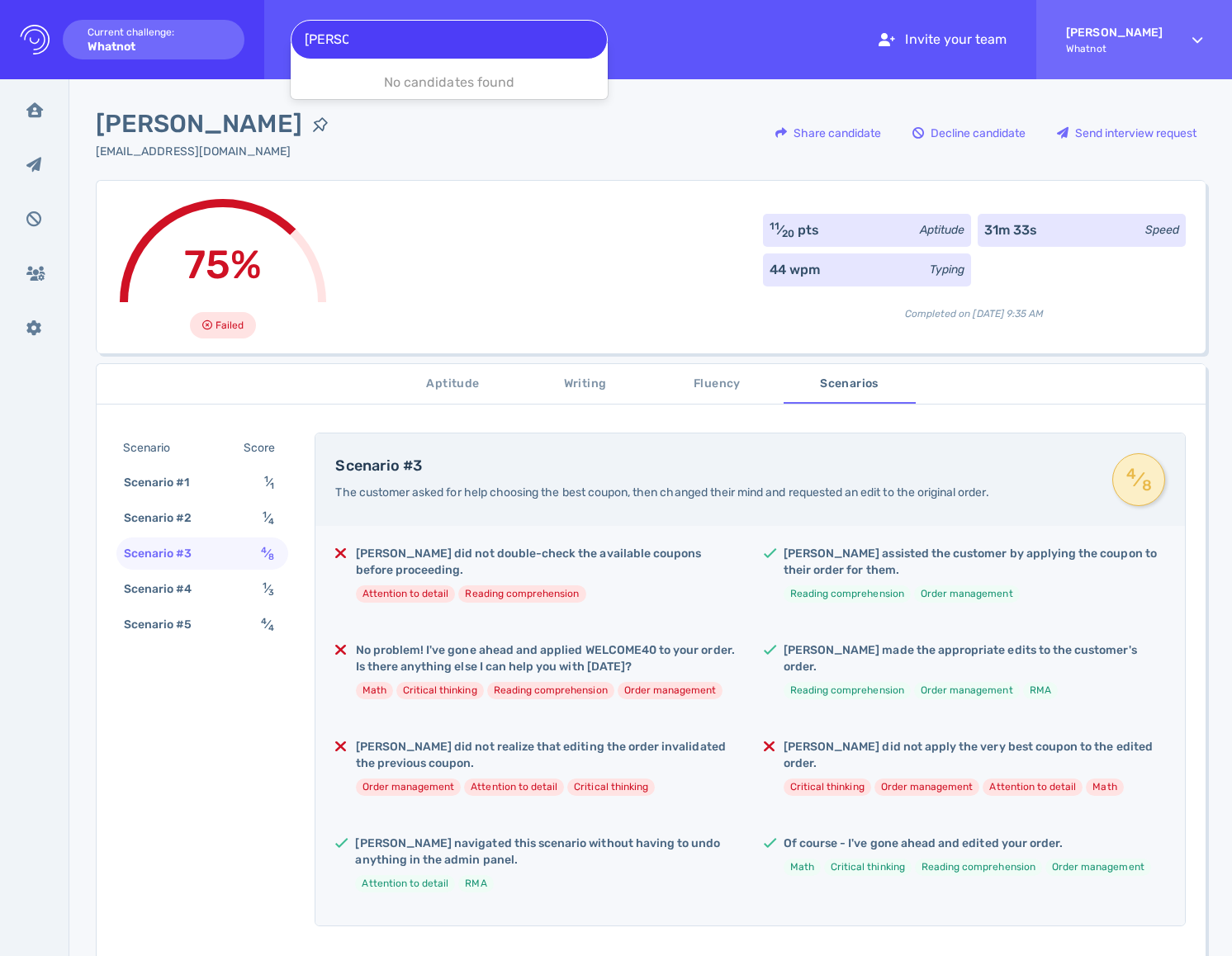
type input "Darian"
click at [499, 36] on div at bounding box center [449, 39] width 289 height 23
paste input "Darian Bedell"
type input "Darian Bedell"
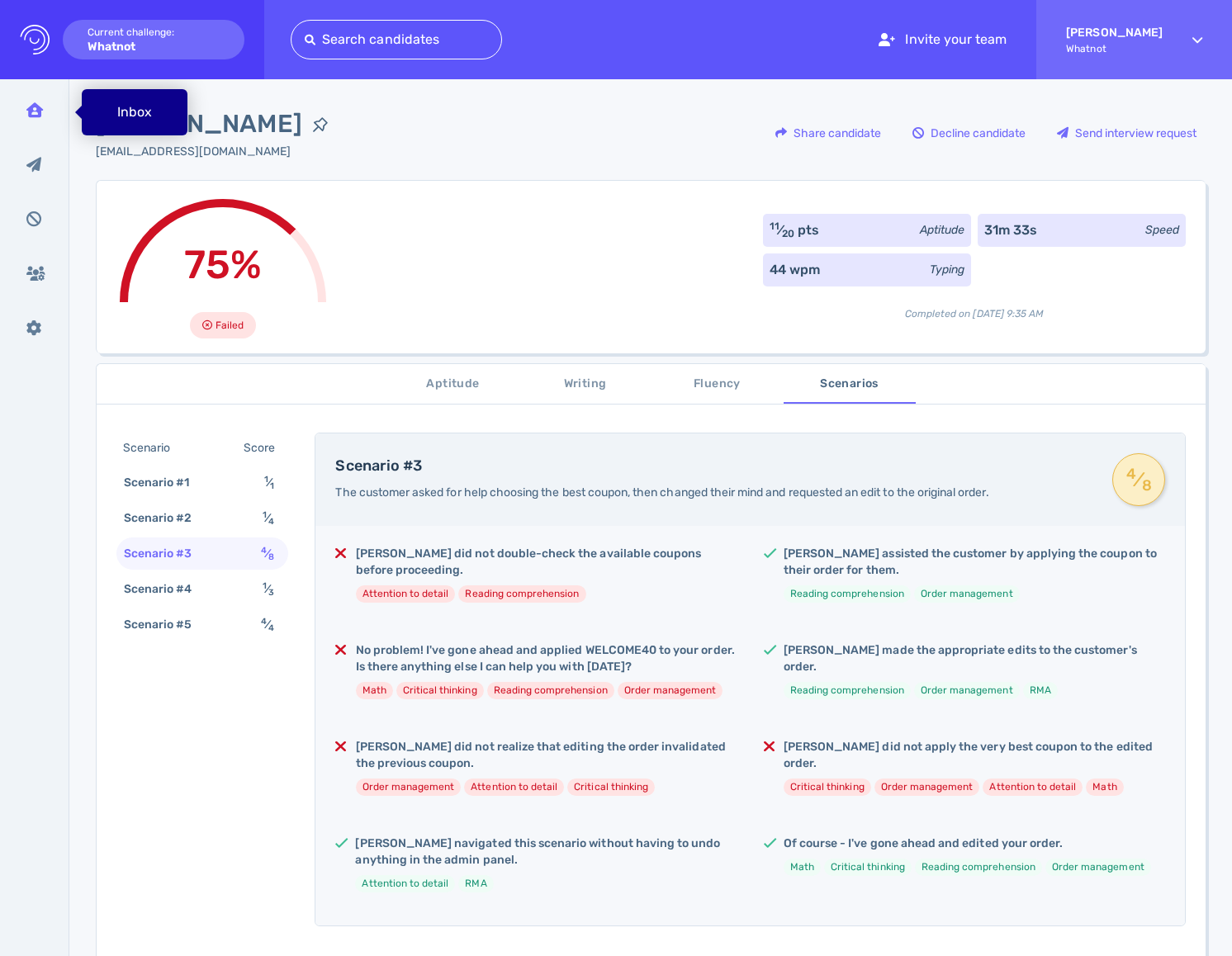
click at [27, 100] on div "Inbox" at bounding box center [34, 110] width 43 height 41
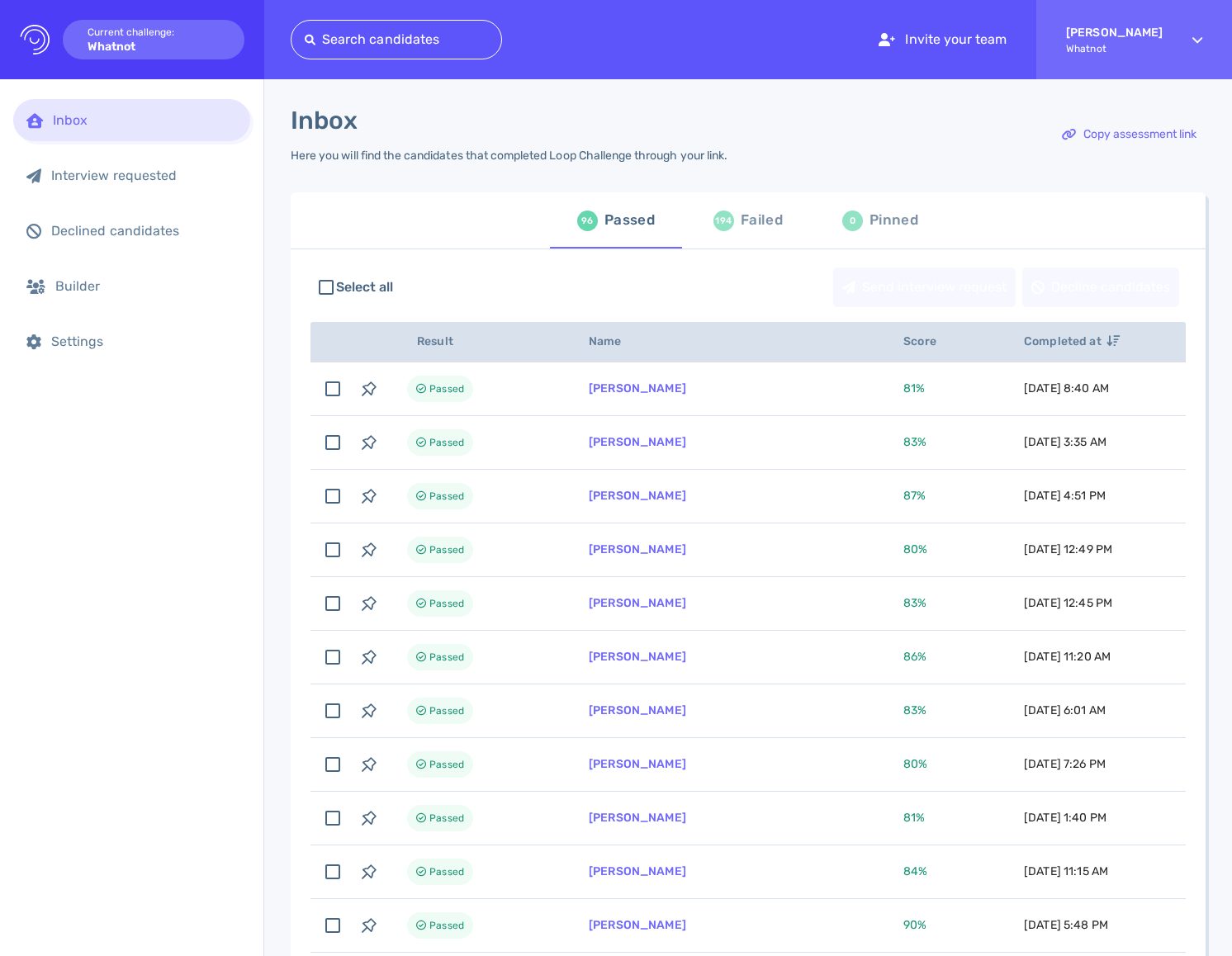
click at [761, 226] on div "Failed" at bounding box center [762, 220] width 42 height 25
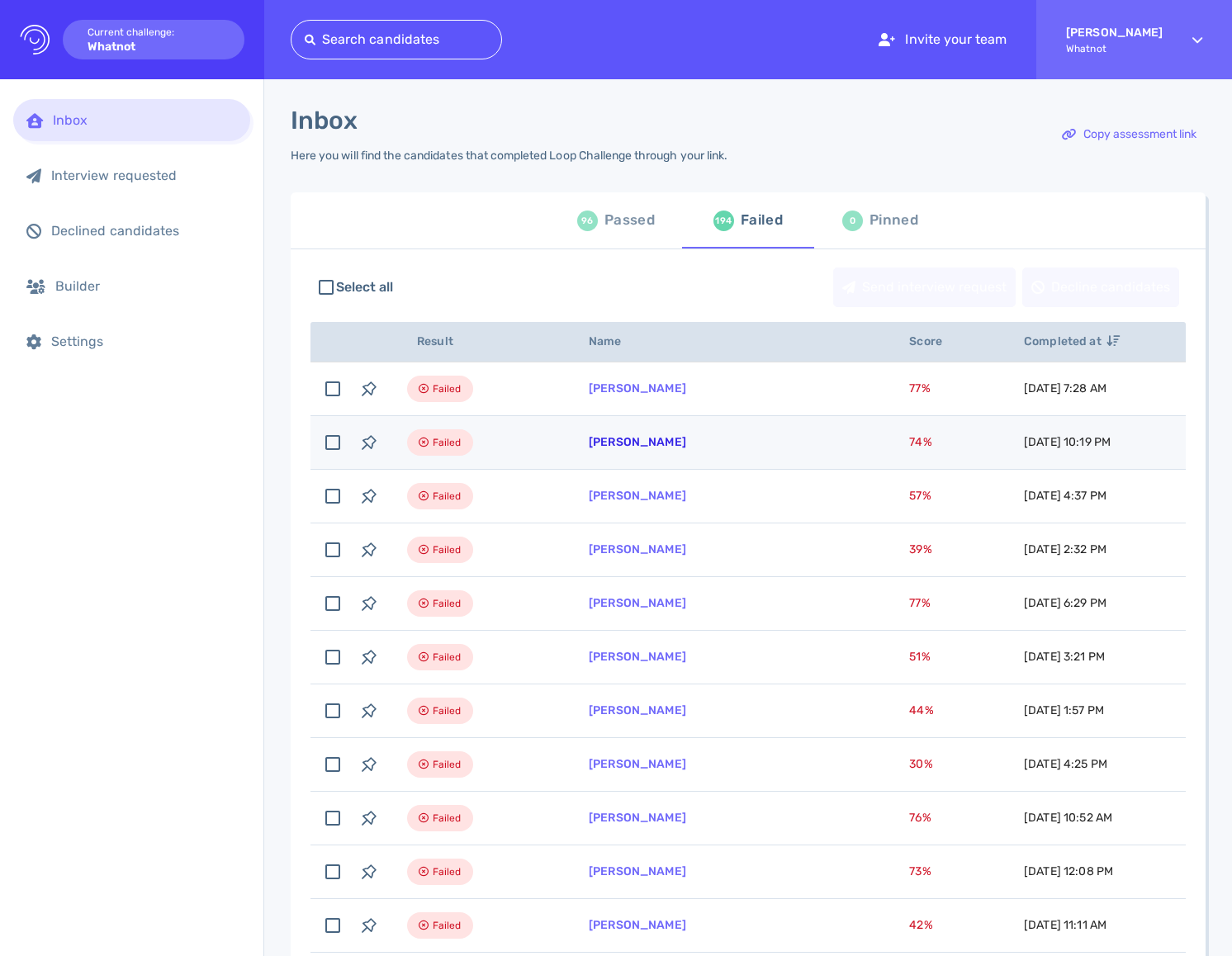
click at [607, 446] on link "[PERSON_NAME]" at bounding box center [637, 441] width 98 height 14
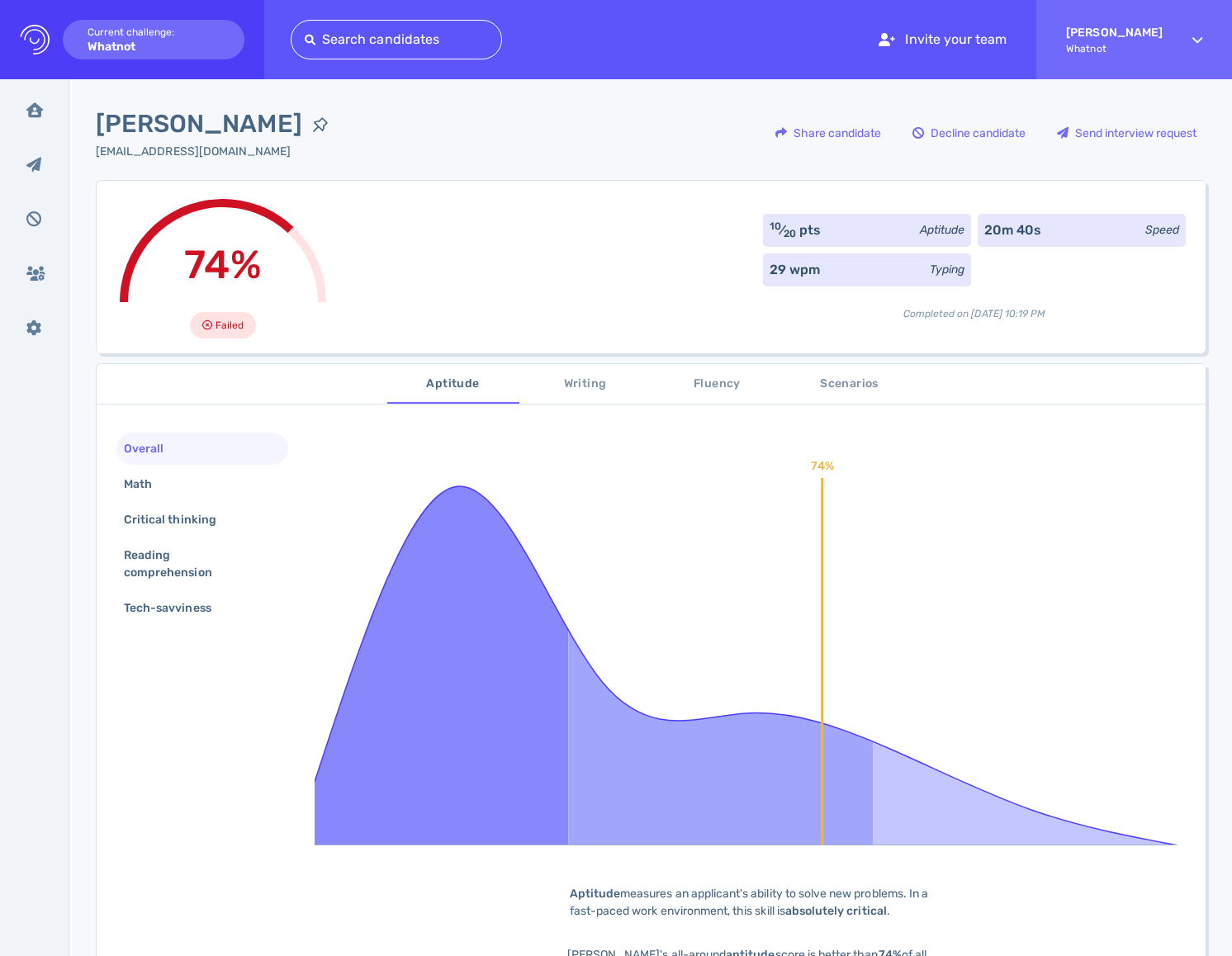
click at [835, 383] on span "Scenarios" at bounding box center [849, 384] width 112 height 21
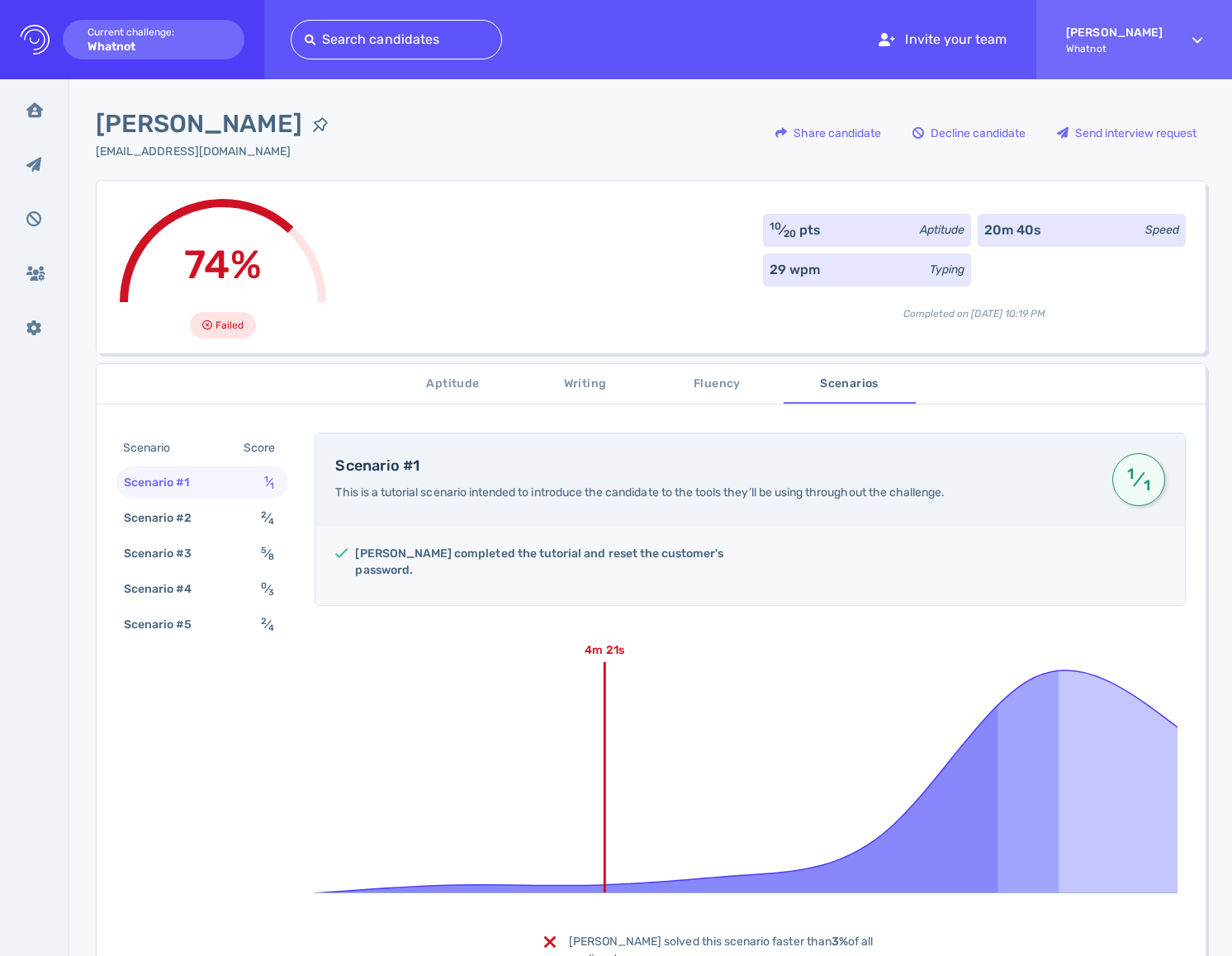
click at [161, 570] on div "Scenario Score Scenario #1 1 ⁄ 1 Scenario #2 2 ⁄ 4 Scenario #3 5 ⁄ 8 Scenario #…" at bounding box center [202, 538] width 172 height 211
click at [166, 590] on div "Scenario #4" at bounding box center [166, 589] width 91 height 24
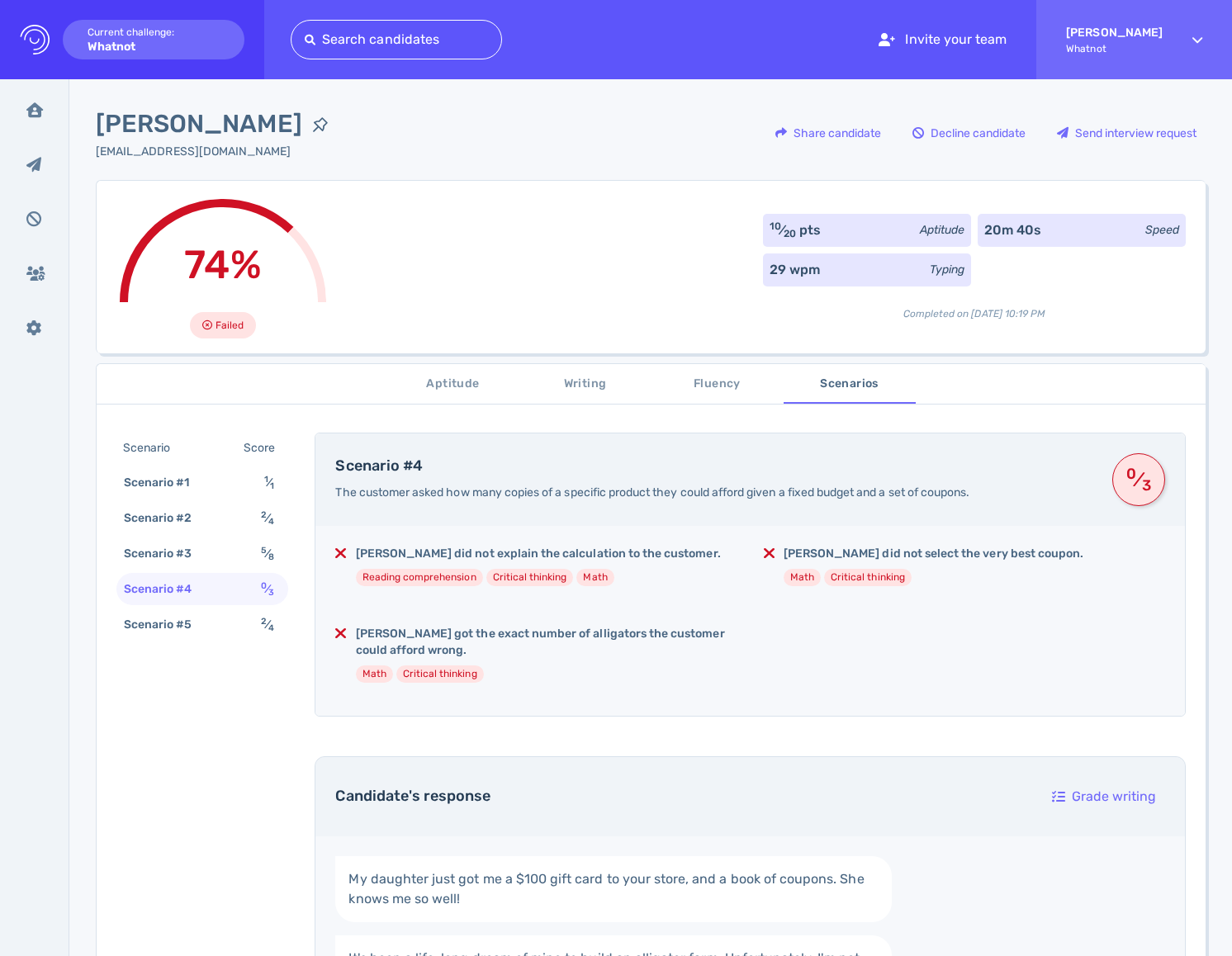
click at [491, 382] on span "Aptitude" at bounding box center [453, 384] width 112 height 21
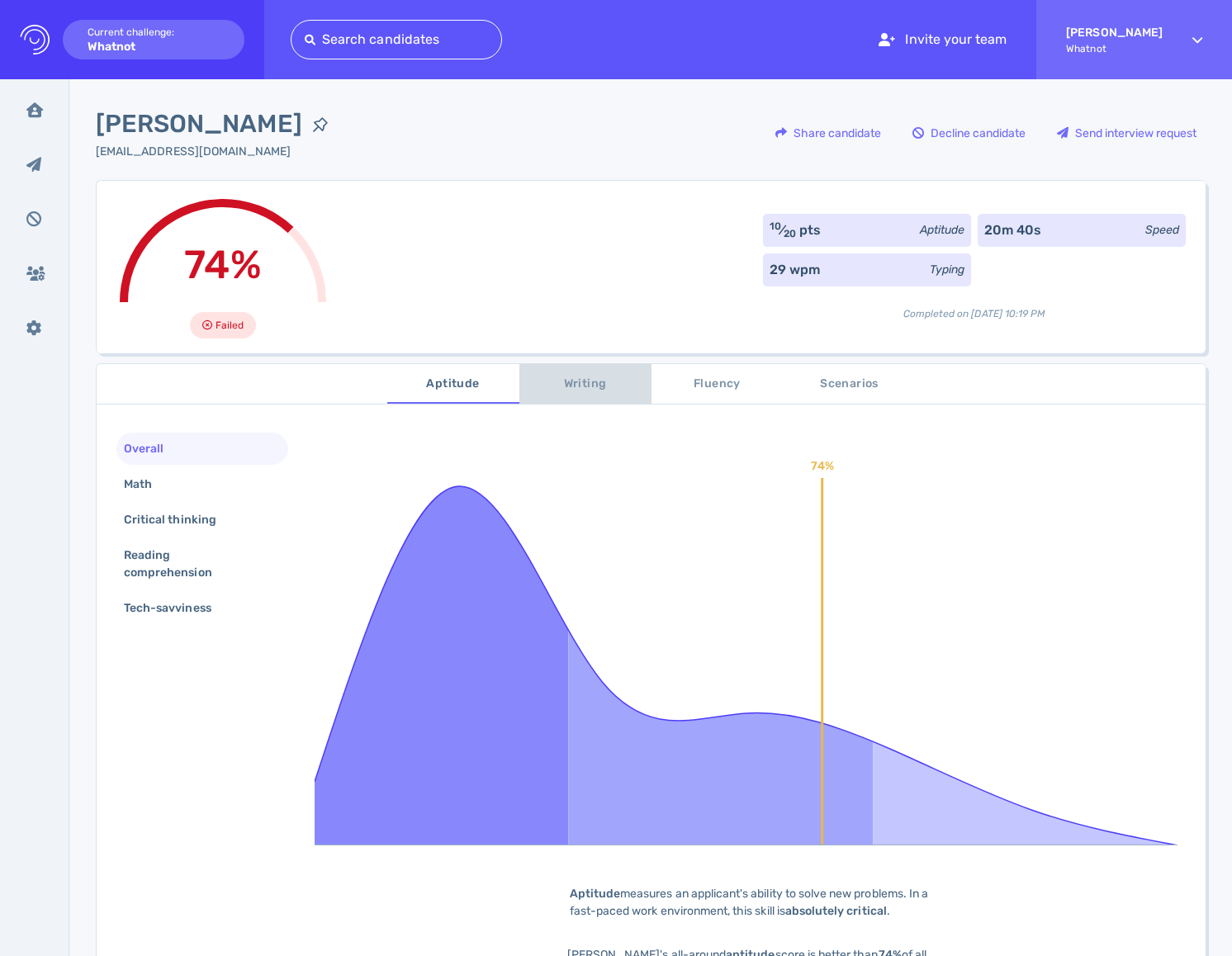
click at [574, 386] on span "Writing" at bounding box center [585, 384] width 112 height 21
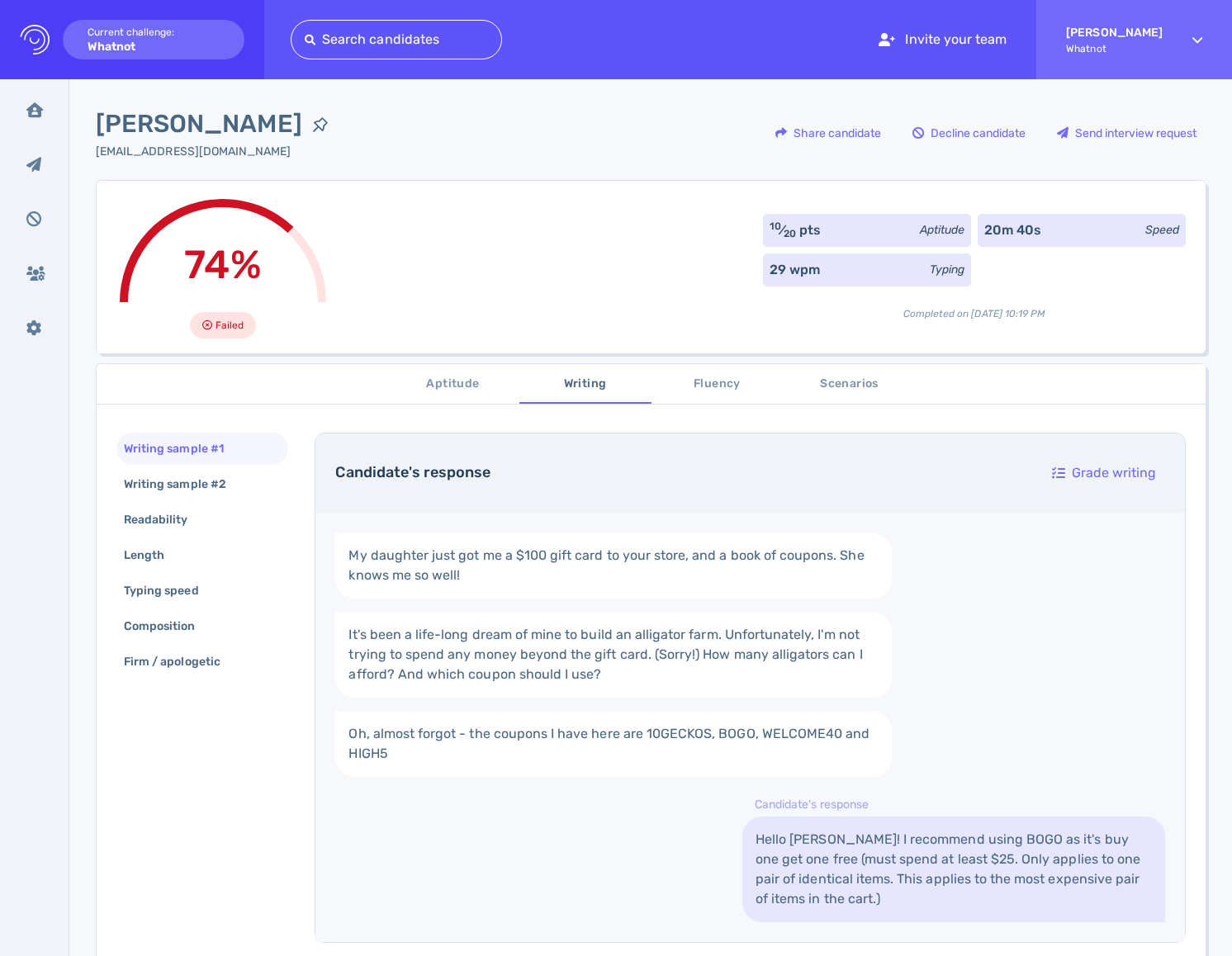
click at [194, 122] on span "[PERSON_NAME]" at bounding box center [199, 124] width 206 height 37
copy div "[PERSON_NAME]"
click at [201, 131] on span "[PERSON_NAME]" at bounding box center [199, 124] width 206 height 37
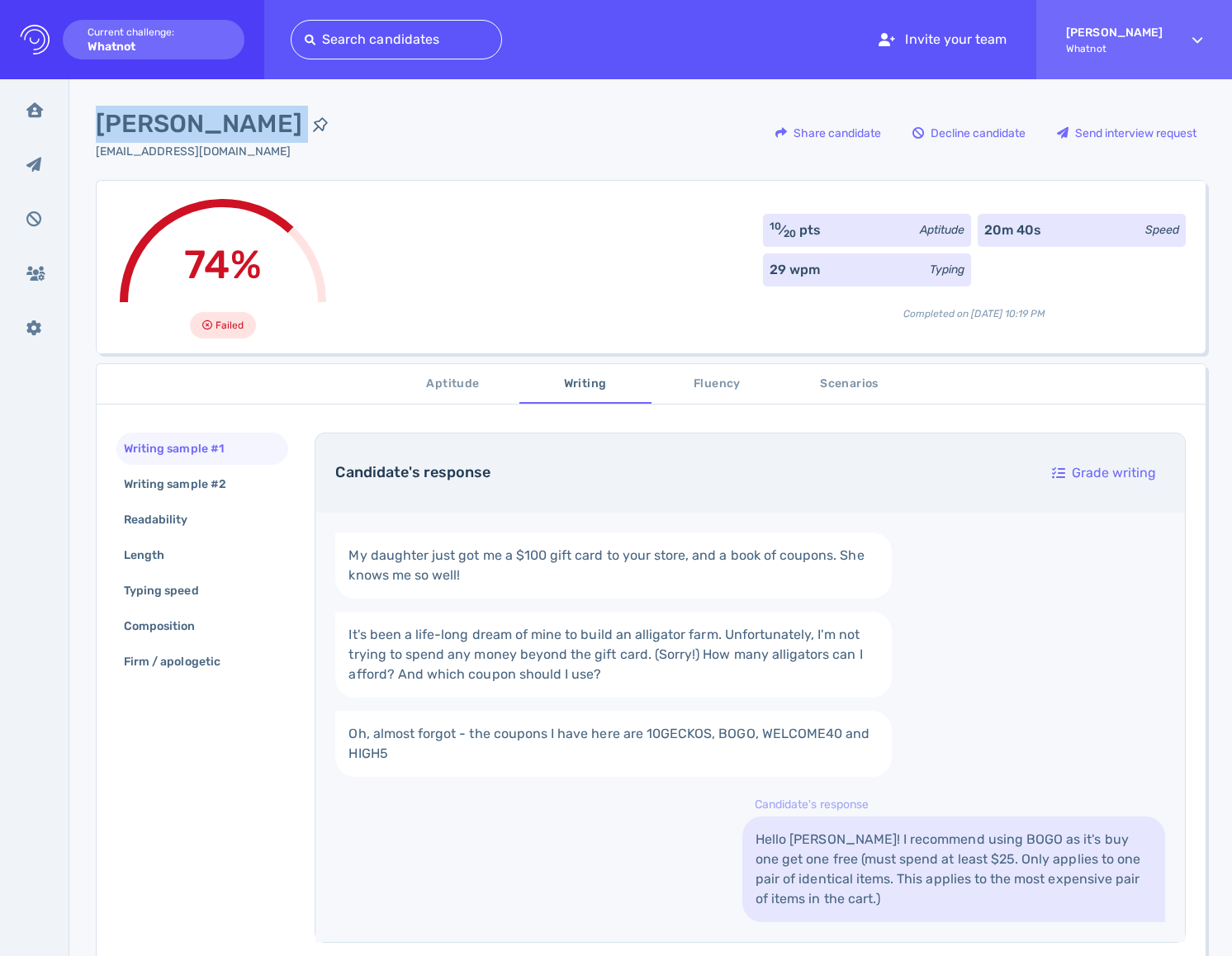
click at [201, 131] on span "[PERSON_NAME]" at bounding box center [199, 124] width 206 height 37
copy div "[PERSON_NAME]"
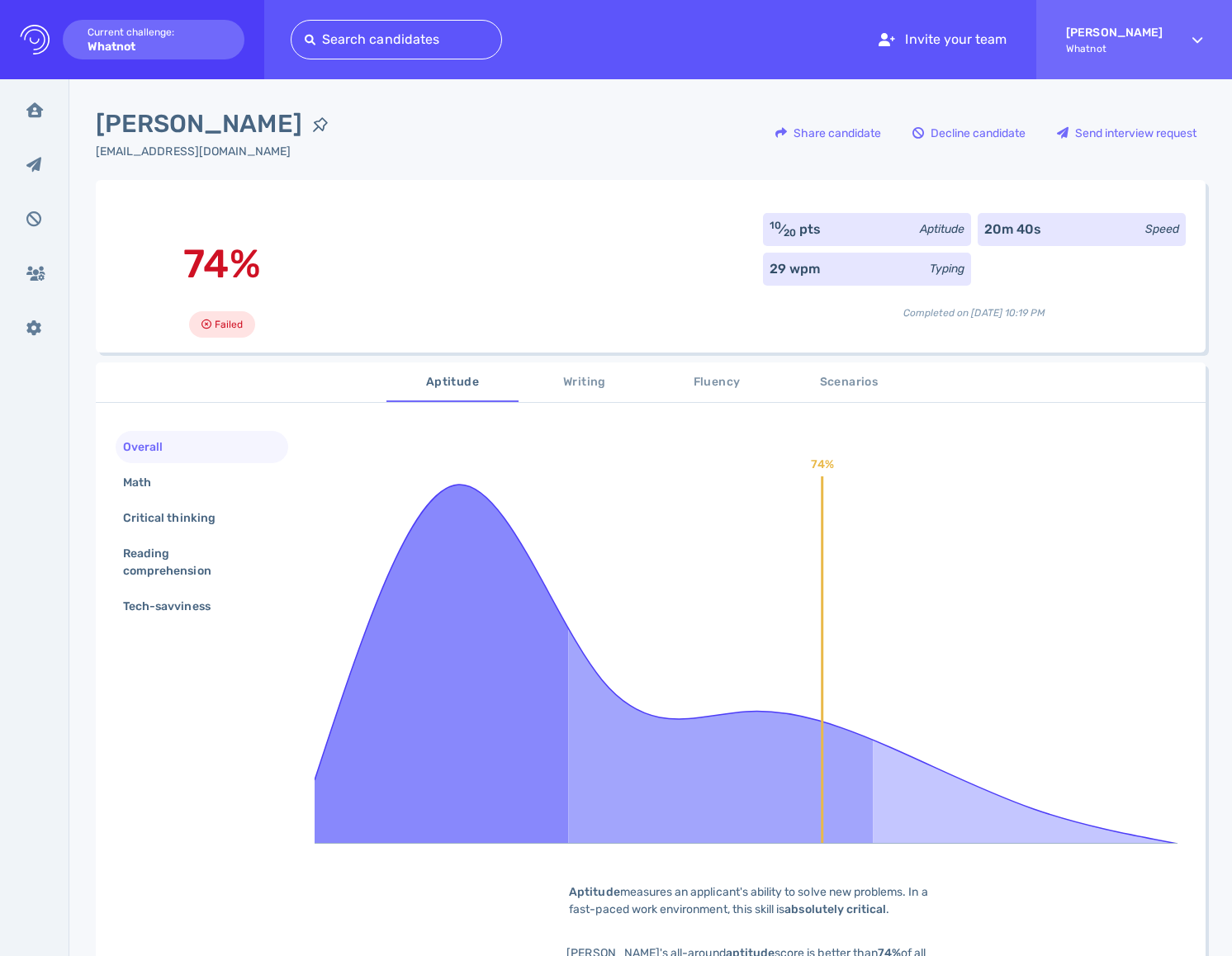
click at [256, 125] on span "[PERSON_NAME]" at bounding box center [199, 124] width 206 height 37
copy div "[PERSON_NAME]"
